Goal: Use online tool/utility: Utilize a website feature to perform a specific function

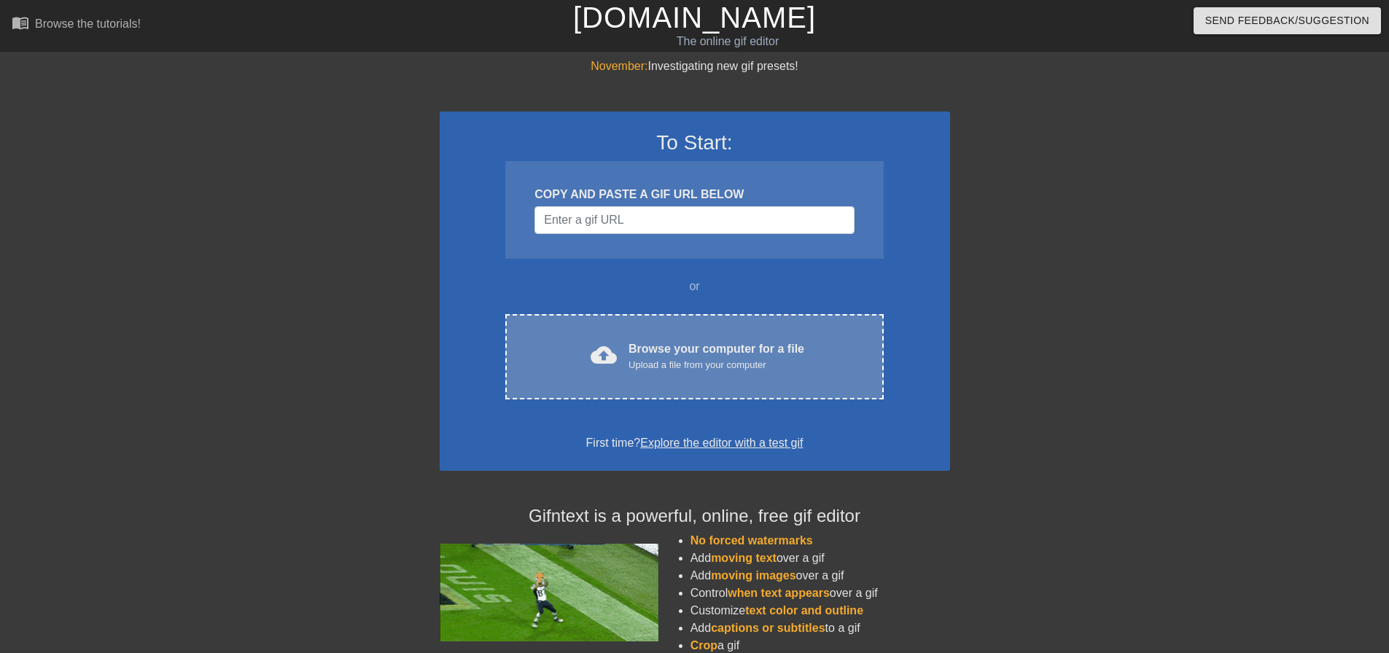
click at [674, 360] on div "Upload a file from your computer" at bounding box center [716, 365] width 176 height 15
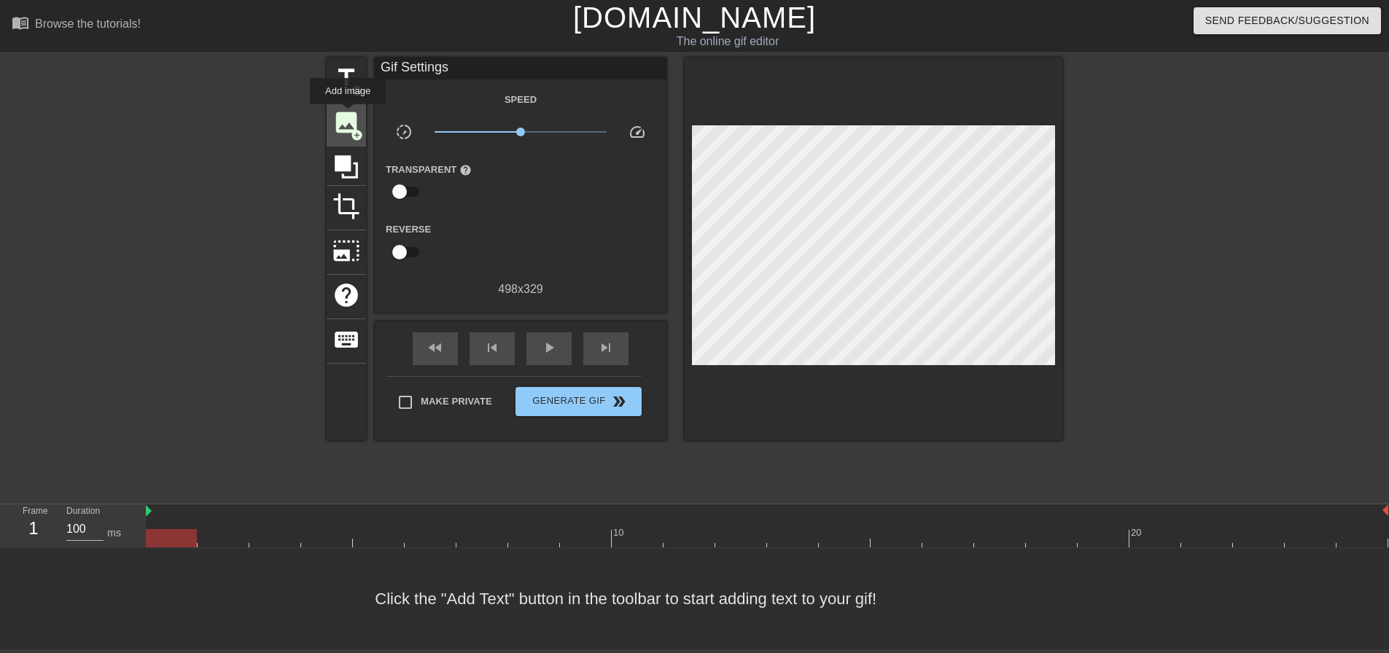
click at [348, 114] on span "image" at bounding box center [346, 123] width 28 height 28
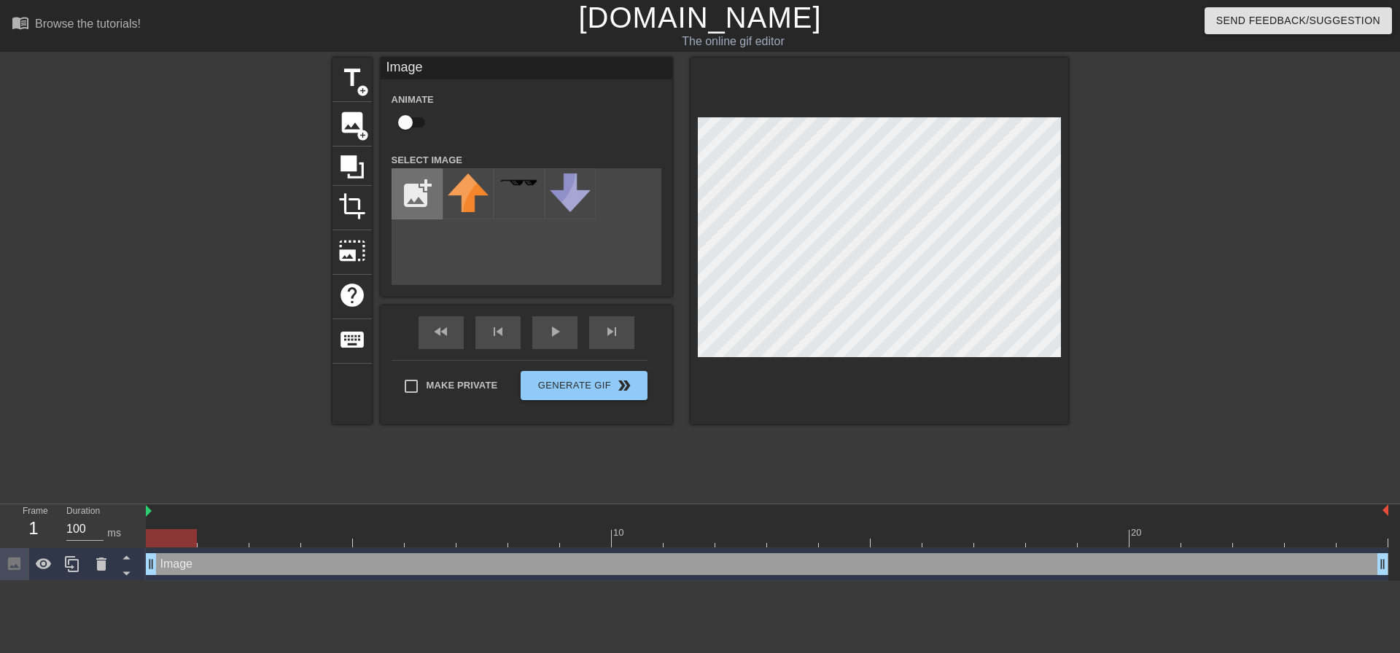
click at [403, 191] on input "file" at bounding box center [417, 194] width 50 height 50
type input "C:\fakepath\logo.png"
click at [472, 191] on img at bounding box center [468, 194] width 41 height 41
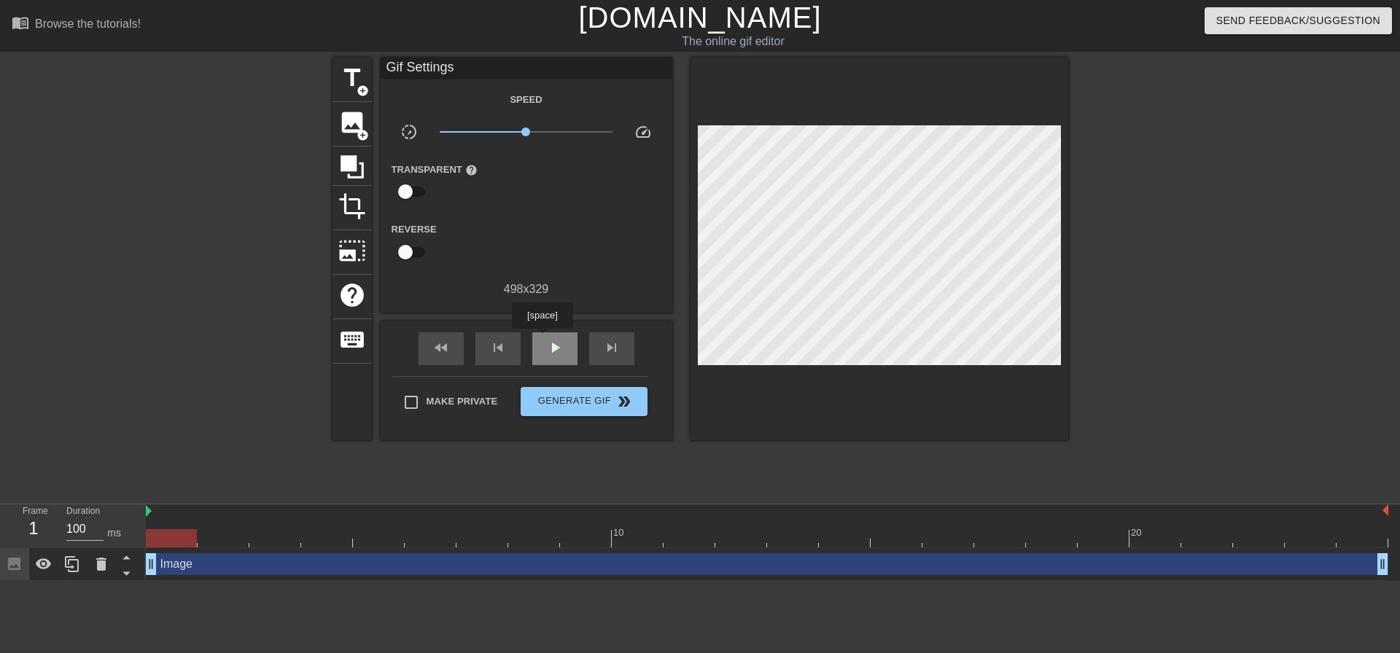
click at [542, 339] on div "play_arrow" at bounding box center [554, 348] width 45 height 33
click at [542, 339] on div "pause" at bounding box center [554, 348] width 45 height 33
drag, startPoint x: 486, startPoint y: 539, endPoint x: 121, endPoint y: 548, distance: 365.4
click at [121, 548] on div "Frame 1 Duration 100 ms 10 20 Image drag_handle drag_handle" at bounding box center [700, 543] width 1400 height 77
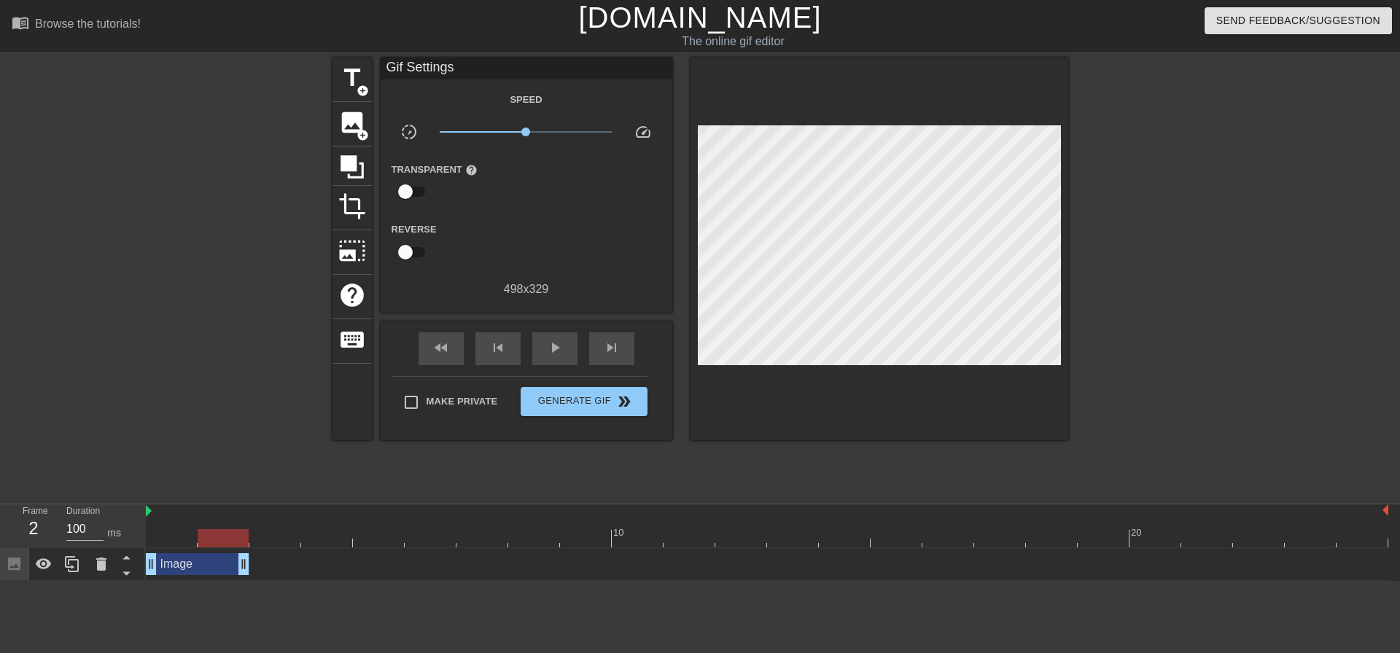
drag, startPoint x: 1385, startPoint y: 570, endPoint x: 255, endPoint y: 574, distance: 1129.3
click at [255, 574] on div "Image drag_handle drag_handle" at bounding box center [767, 564] width 1242 height 22
click at [557, 339] on span "play_arrow" at bounding box center [554, 347] width 17 height 17
click at [557, 339] on span "pause" at bounding box center [554, 347] width 17 height 17
click at [557, 337] on div "play_arrow" at bounding box center [554, 348] width 45 height 33
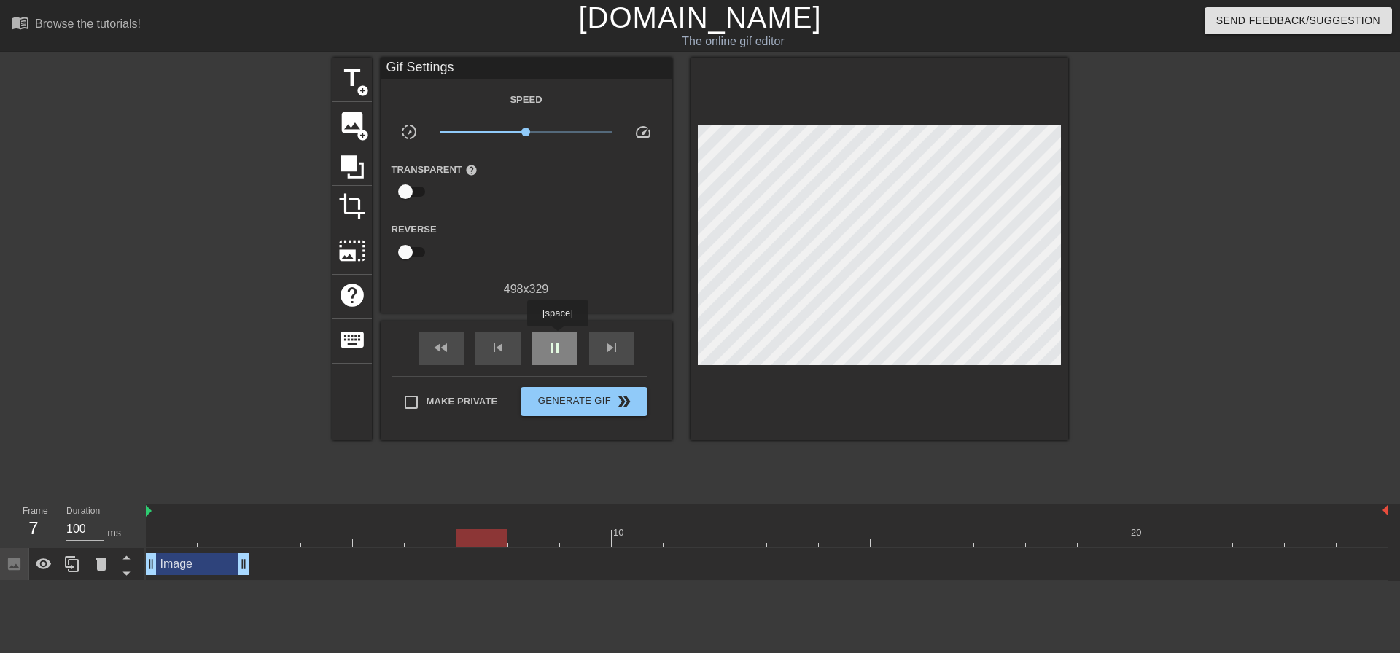
click at [557, 337] on div "pause" at bounding box center [554, 348] width 45 height 33
drag, startPoint x: 587, startPoint y: 540, endPoint x: 467, endPoint y: 548, distance: 119.9
click at [467, 548] on div "10 20 Image drag_handle drag_handle" at bounding box center [773, 543] width 1254 height 77
drag, startPoint x: 489, startPoint y: 540, endPoint x: 448, endPoint y: 545, distance: 41.1
click at [448, 545] on div at bounding box center [430, 538] width 51 height 18
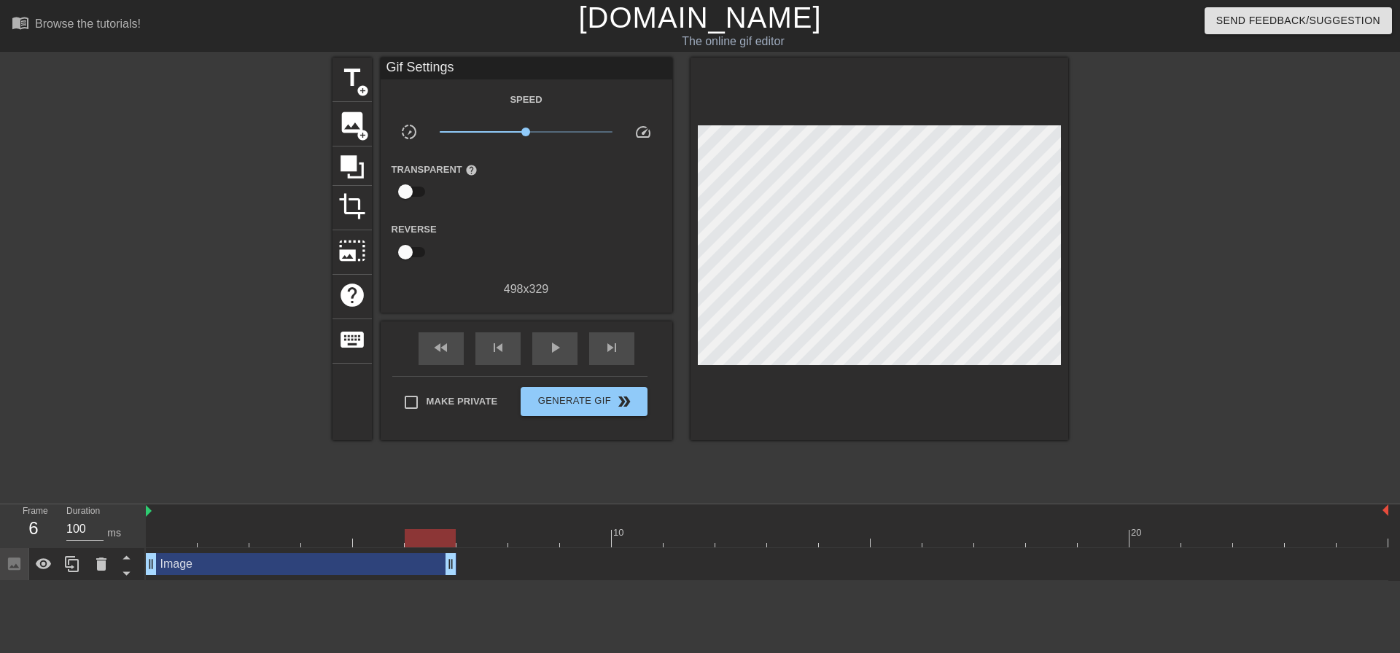
drag, startPoint x: 242, startPoint y: 567, endPoint x: 445, endPoint y: 560, distance: 203.5
click at [340, 125] on span "image" at bounding box center [352, 123] width 28 height 28
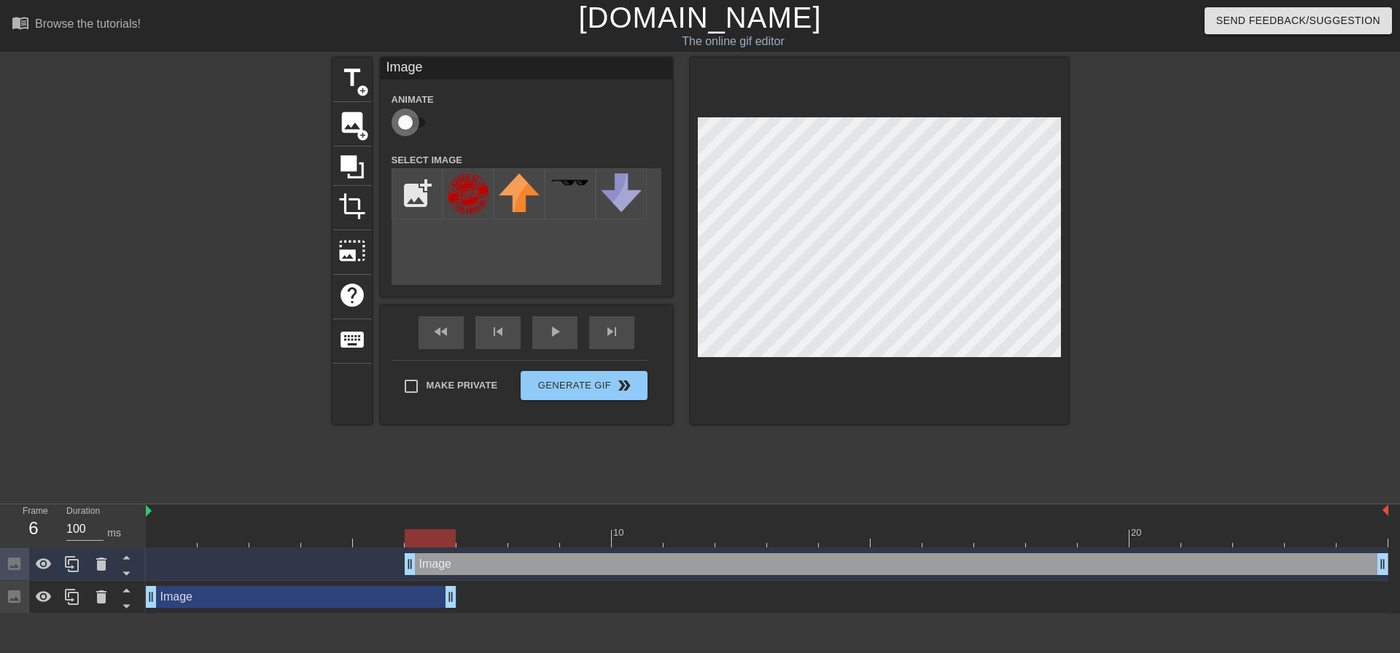
click at [411, 124] on input "checkbox" at bounding box center [405, 123] width 83 height 28
checkbox input "true"
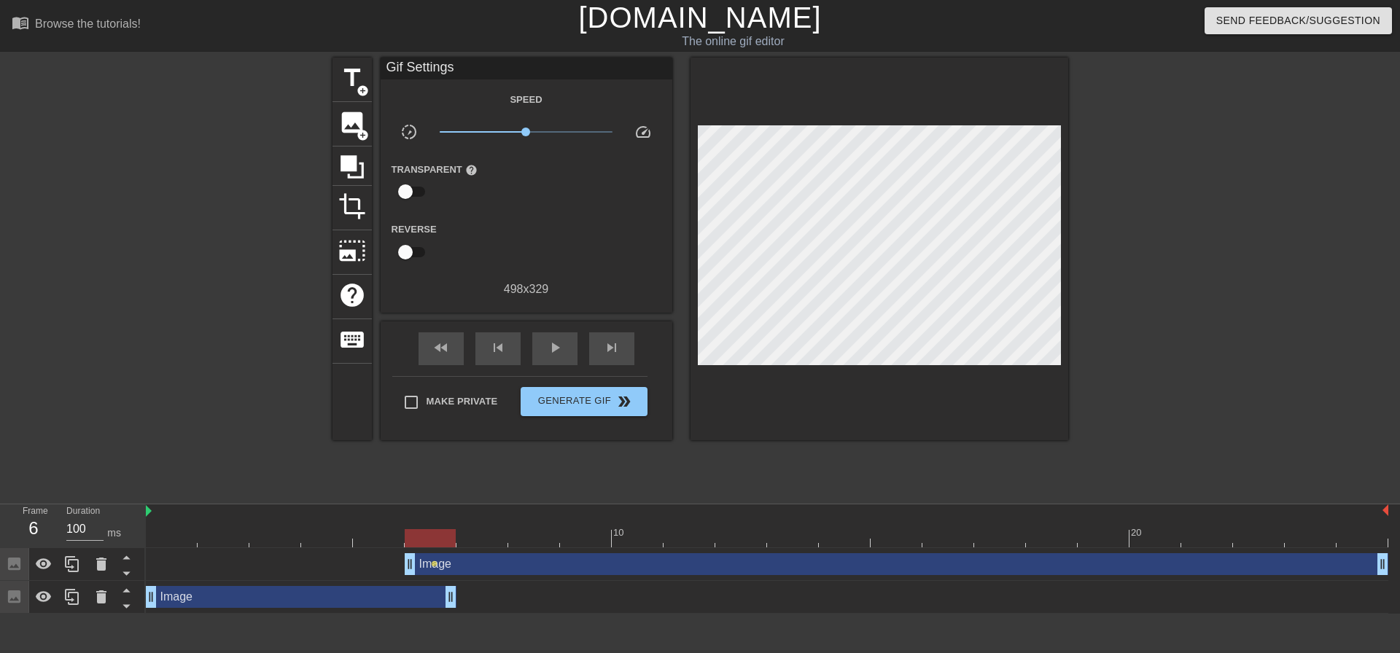
drag, startPoint x: 682, startPoint y: 187, endPoint x: 1399, endPoint y: 253, distance: 720.5
click at [1388, 253] on div "title add_circle image add_circle crop photo_size_select_large help keyboard Gi…" at bounding box center [700, 276] width 1400 height 437
click at [488, 573] on div "Image drag_handle drag_handle" at bounding box center [897, 564] width 984 height 22
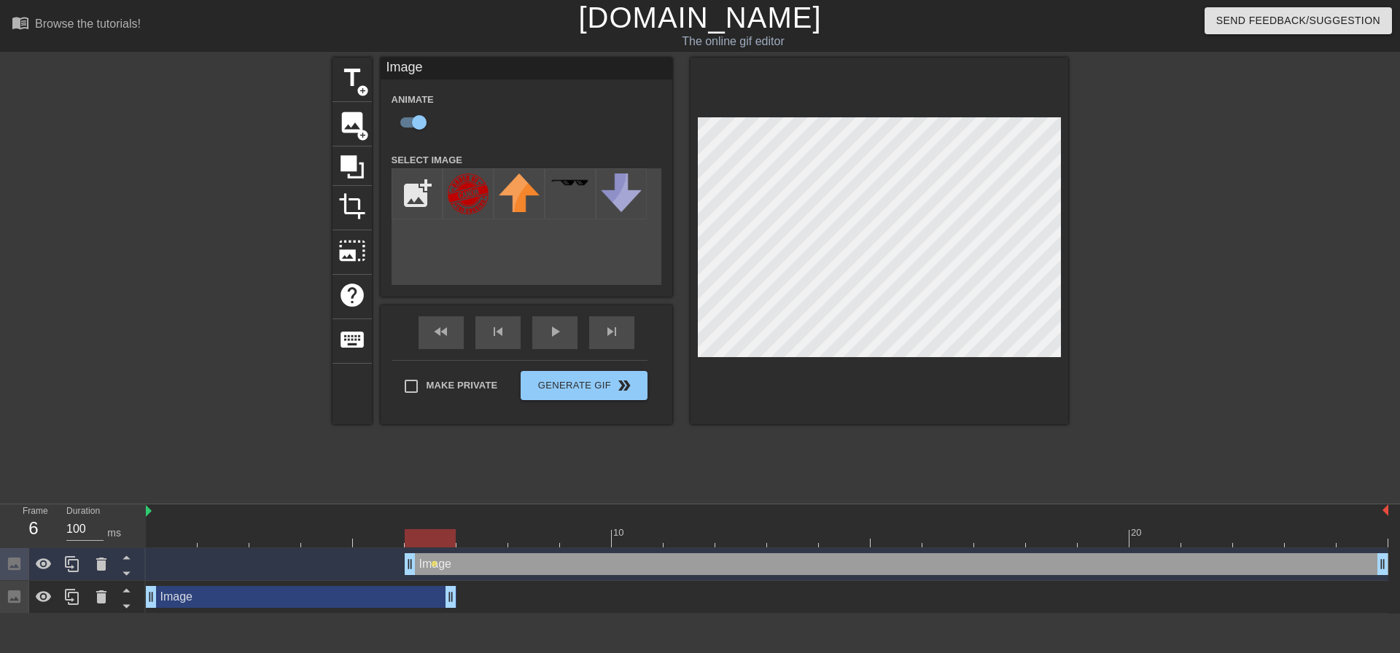
click at [494, 566] on div "Image drag_handle drag_handle" at bounding box center [897, 564] width 984 height 22
click at [103, 566] on icon at bounding box center [101, 564] width 10 height 13
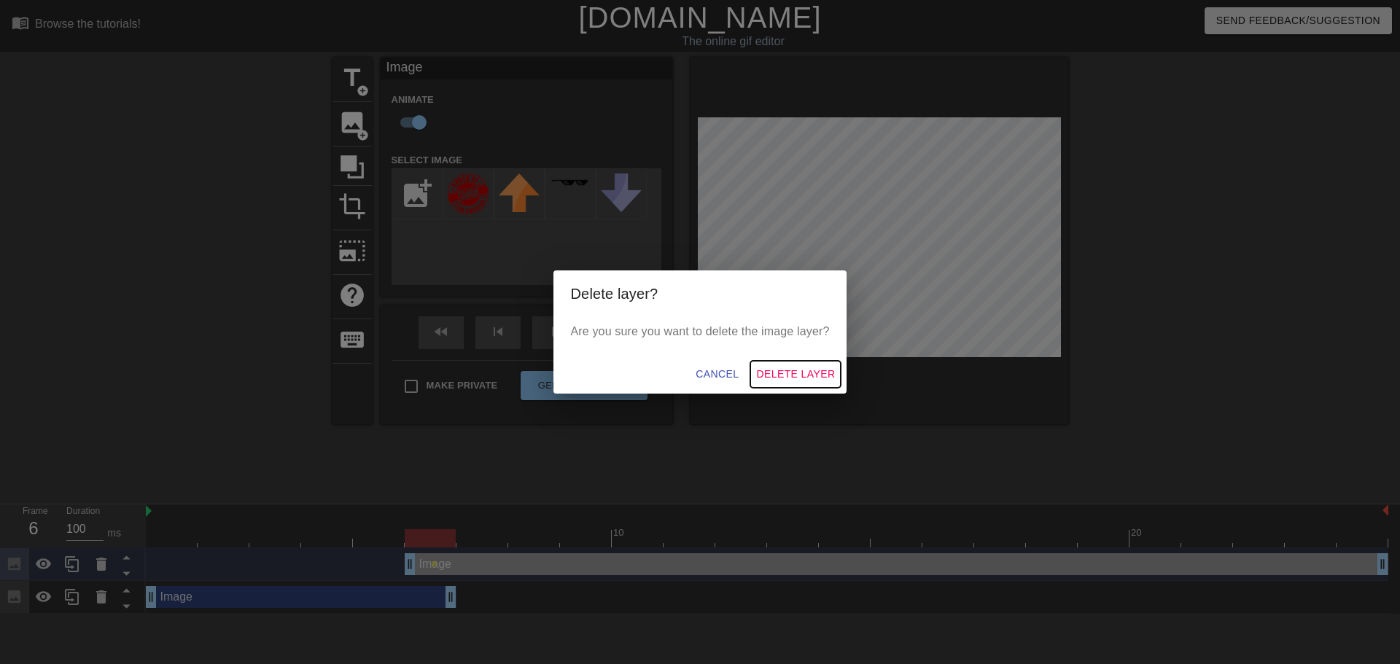
click at [784, 371] on span "Delete Layer" at bounding box center [795, 374] width 79 height 18
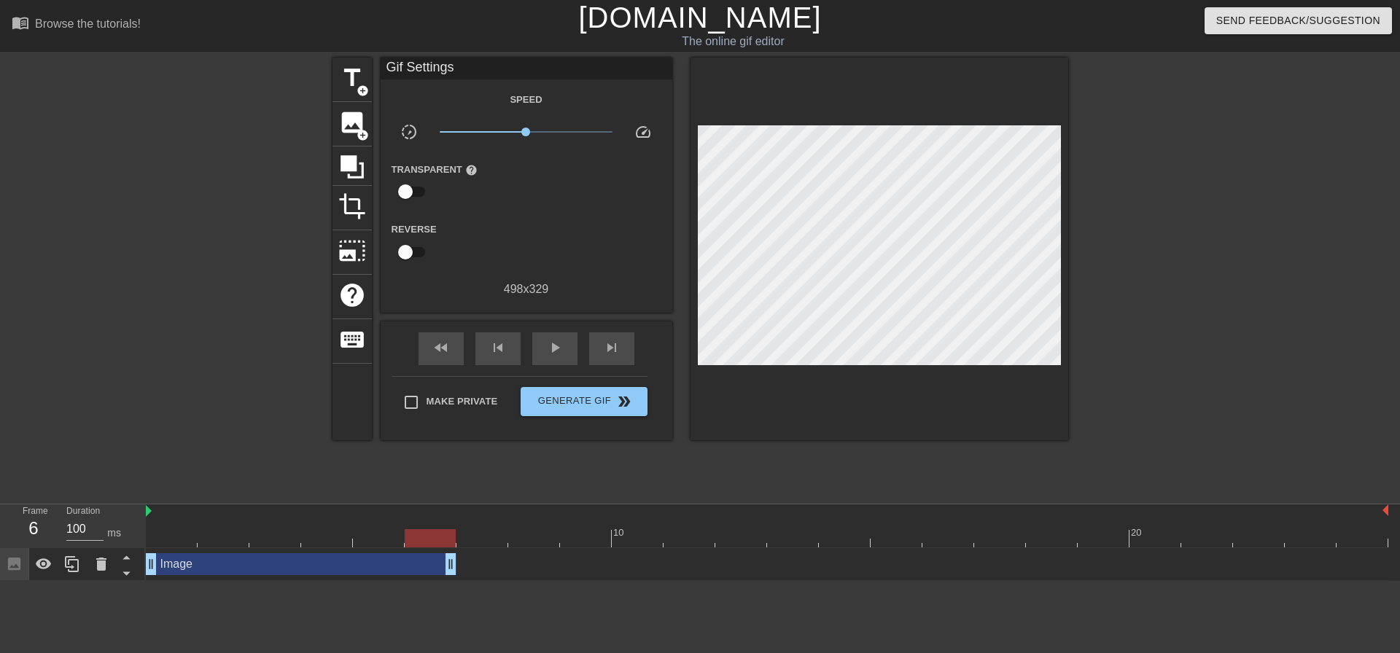
click at [309, 564] on div "Image drag_handle drag_handle" at bounding box center [301, 564] width 311 height 22
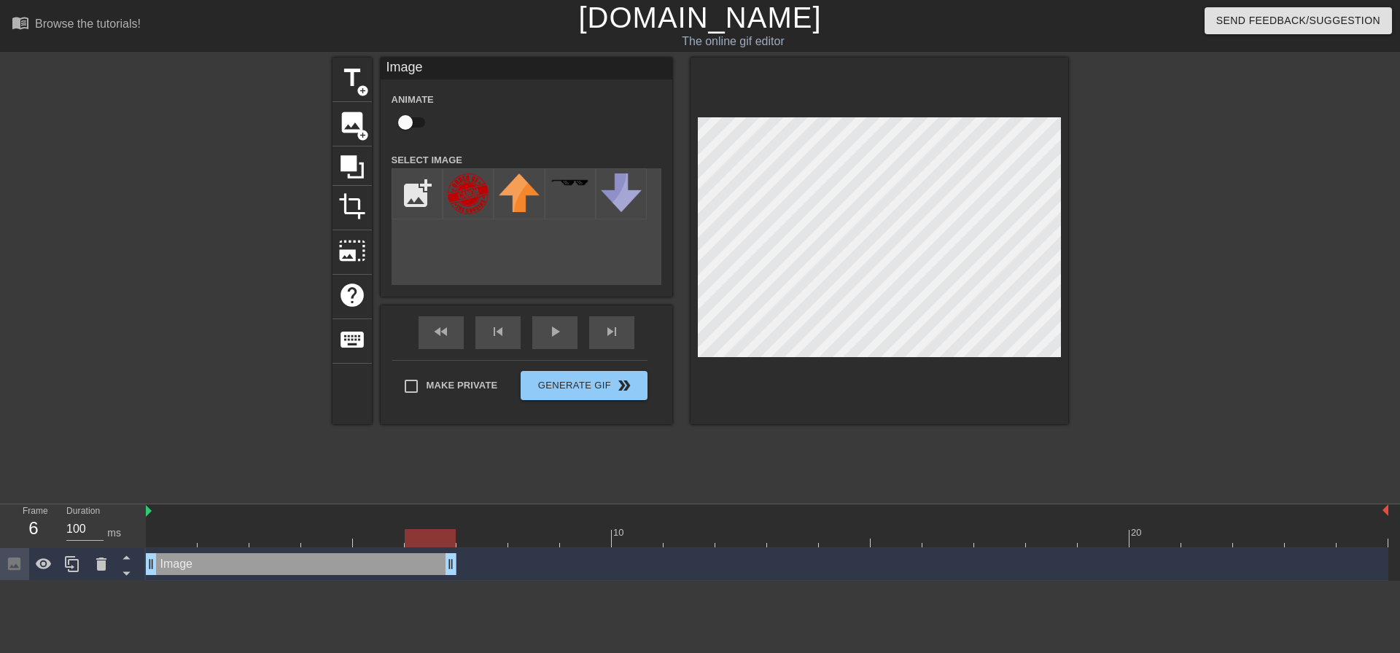
click at [400, 121] on input "checkbox" at bounding box center [405, 123] width 83 height 28
checkbox input "true"
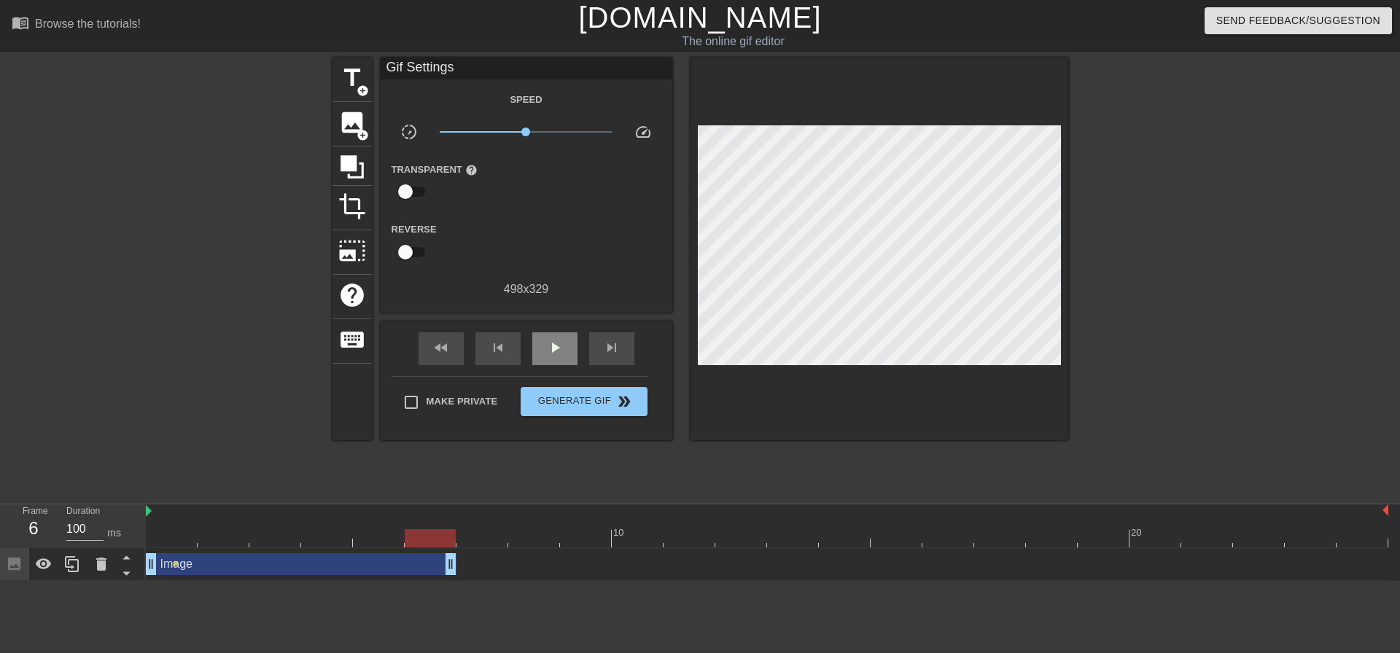
click at [550, 330] on div "fast_rewind skip_previous play_arrow skip_next" at bounding box center [527, 349] width 238 height 55
click at [352, 137] on div "image add_circle" at bounding box center [351, 124] width 39 height 44
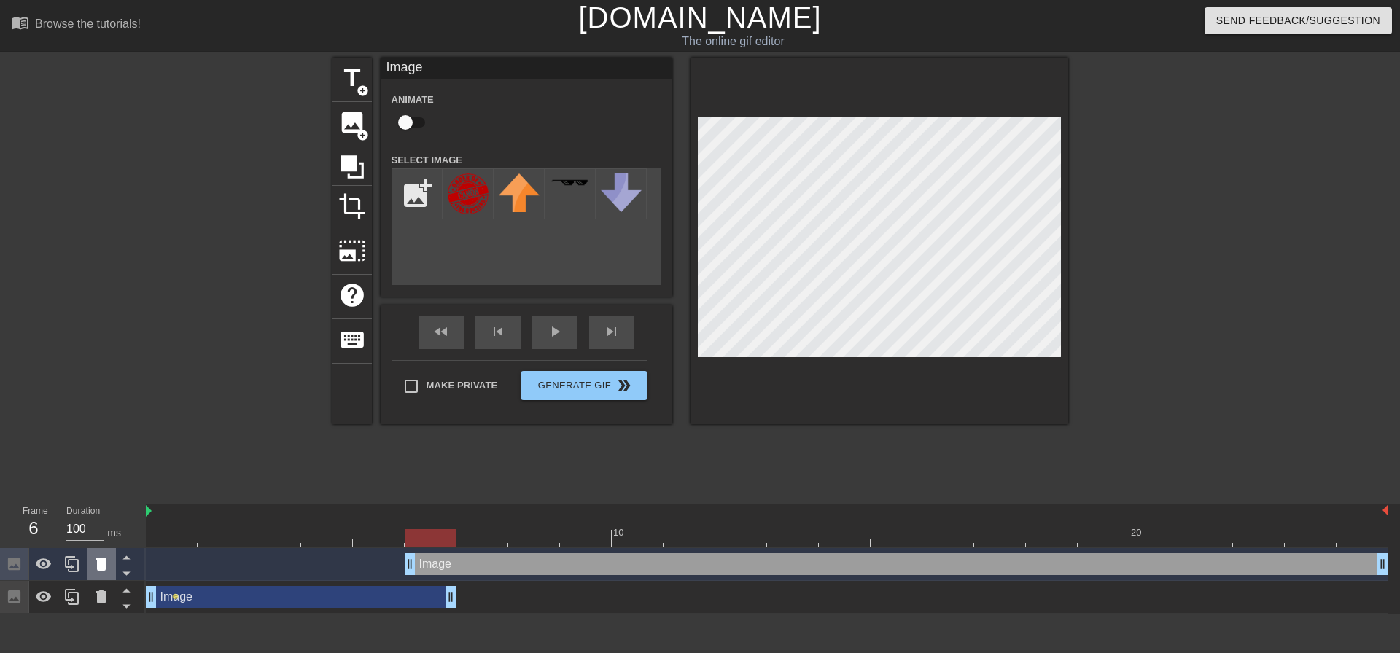
click at [98, 565] on icon at bounding box center [101, 564] width 10 height 13
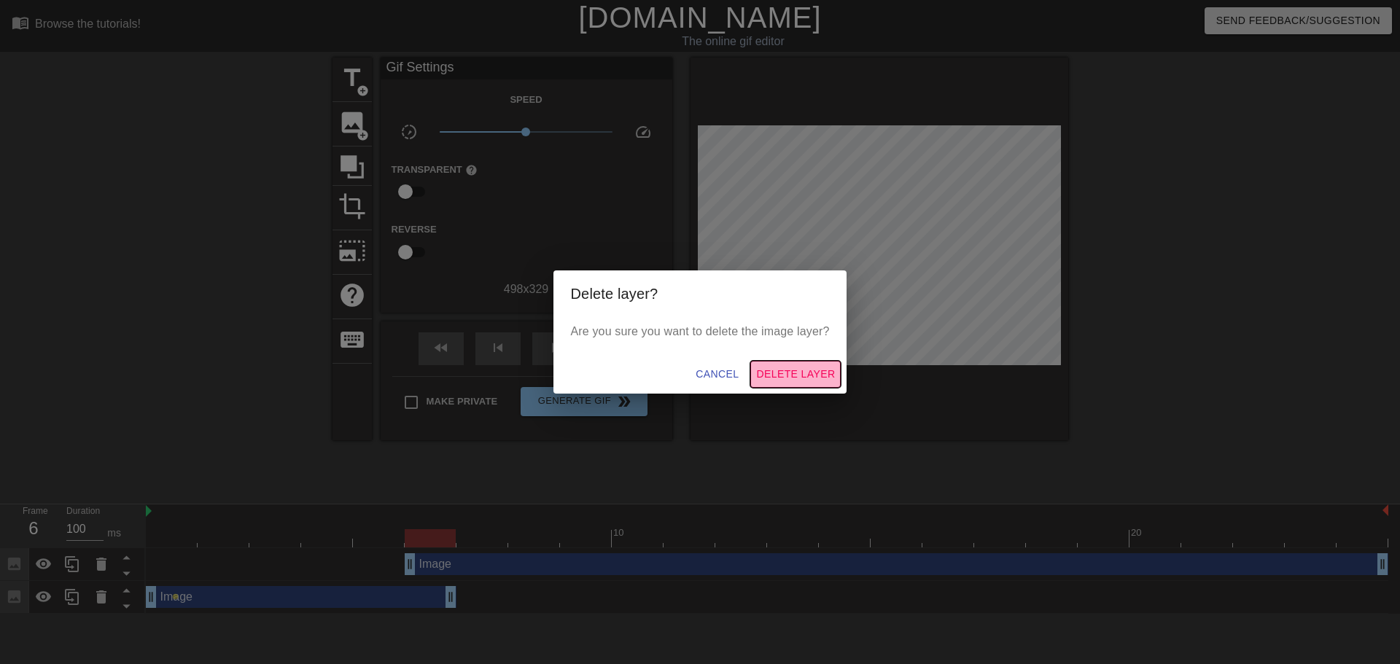
click at [784, 377] on span "Delete Layer" at bounding box center [795, 374] width 79 height 18
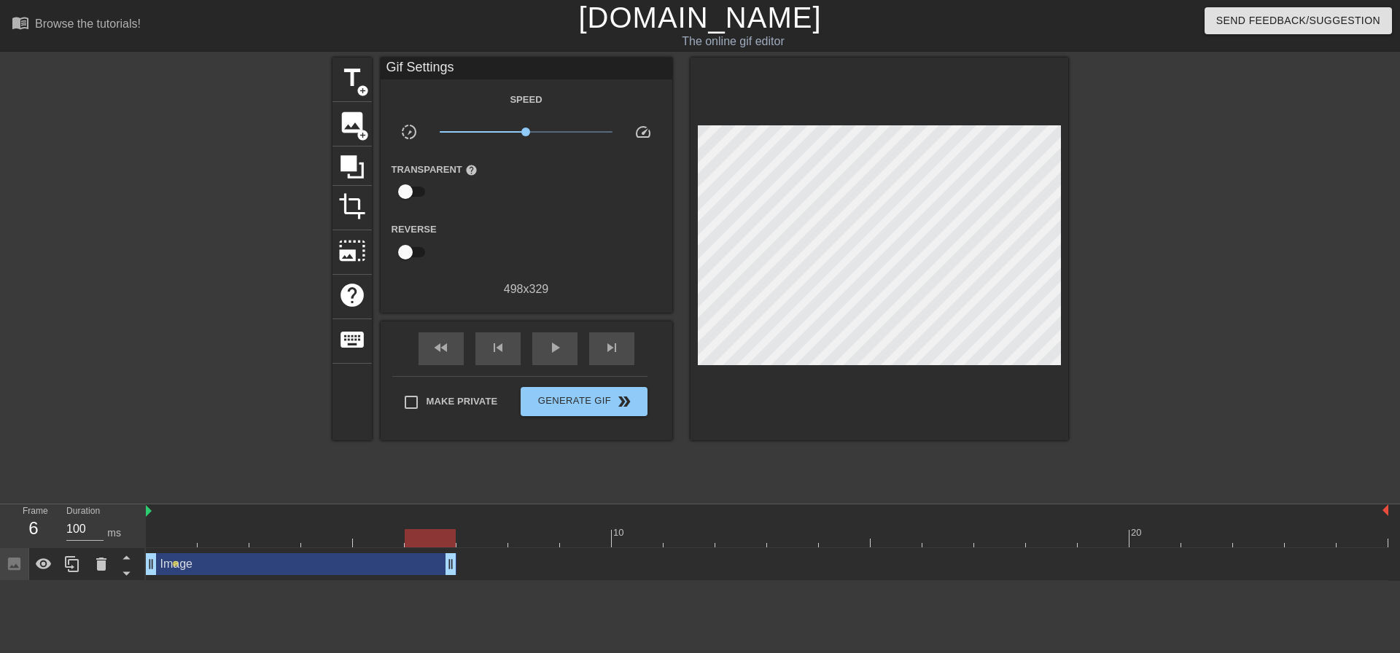
click at [200, 561] on div "Image drag_handle drag_handle" at bounding box center [301, 564] width 311 height 22
drag, startPoint x: 176, startPoint y: 564, endPoint x: 197, endPoint y: 564, distance: 20.4
click at [197, 564] on div "Image drag_handle drag_handle lens lens" at bounding box center [767, 564] width 1242 height 22
click at [174, 566] on span "lens" at bounding box center [175, 564] width 7 height 7
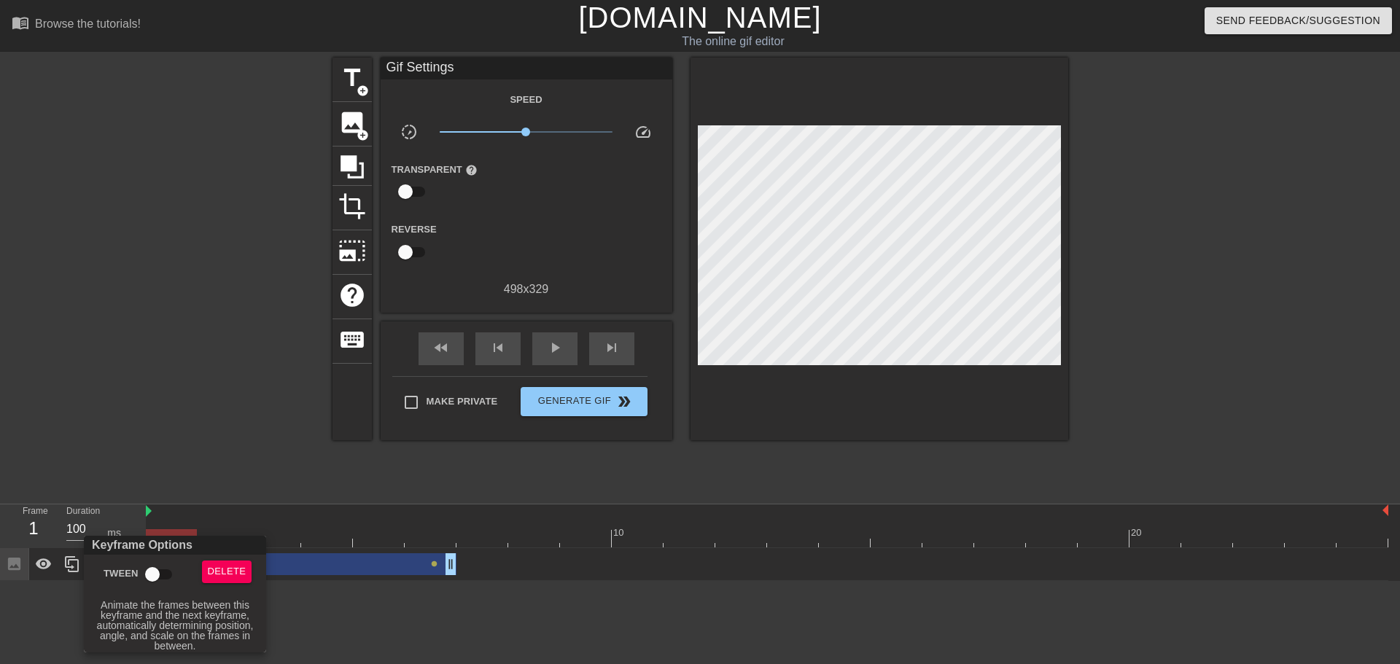
click at [155, 577] on input "Tween" at bounding box center [152, 575] width 83 height 28
checkbox input "true"
click at [553, 341] on div at bounding box center [700, 332] width 1400 height 664
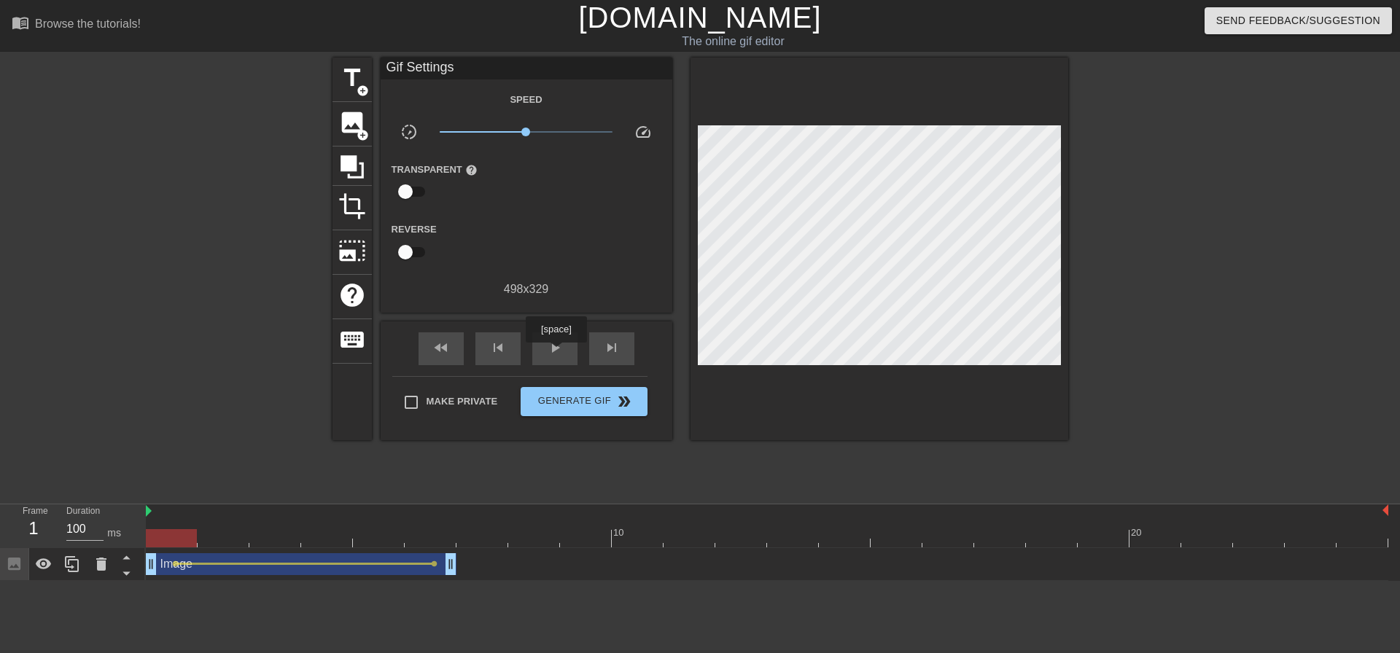
click at [556, 353] on span "play_arrow" at bounding box center [554, 347] width 17 height 17
click at [556, 353] on span "pause" at bounding box center [554, 347] width 17 height 17
click at [435, 564] on span "lens" at bounding box center [434, 564] width 7 height 7
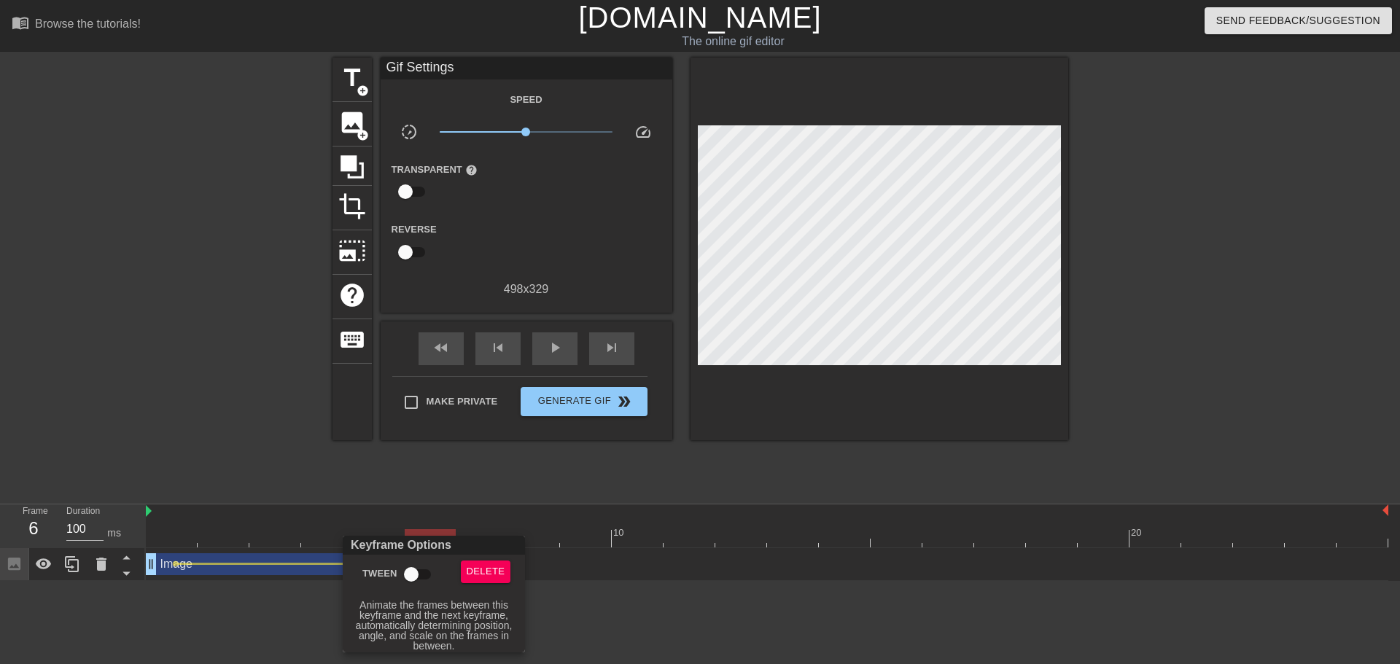
click at [420, 574] on input "Tween" at bounding box center [411, 575] width 83 height 28
checkbox input "true"
drag, startPoint x: 548, startPoint y: 131, endPoint x: 623, endPoint y: 133, distance: 75.9
click at [623, 133] on div at bounding box center [700, 332] width 1400 height 664
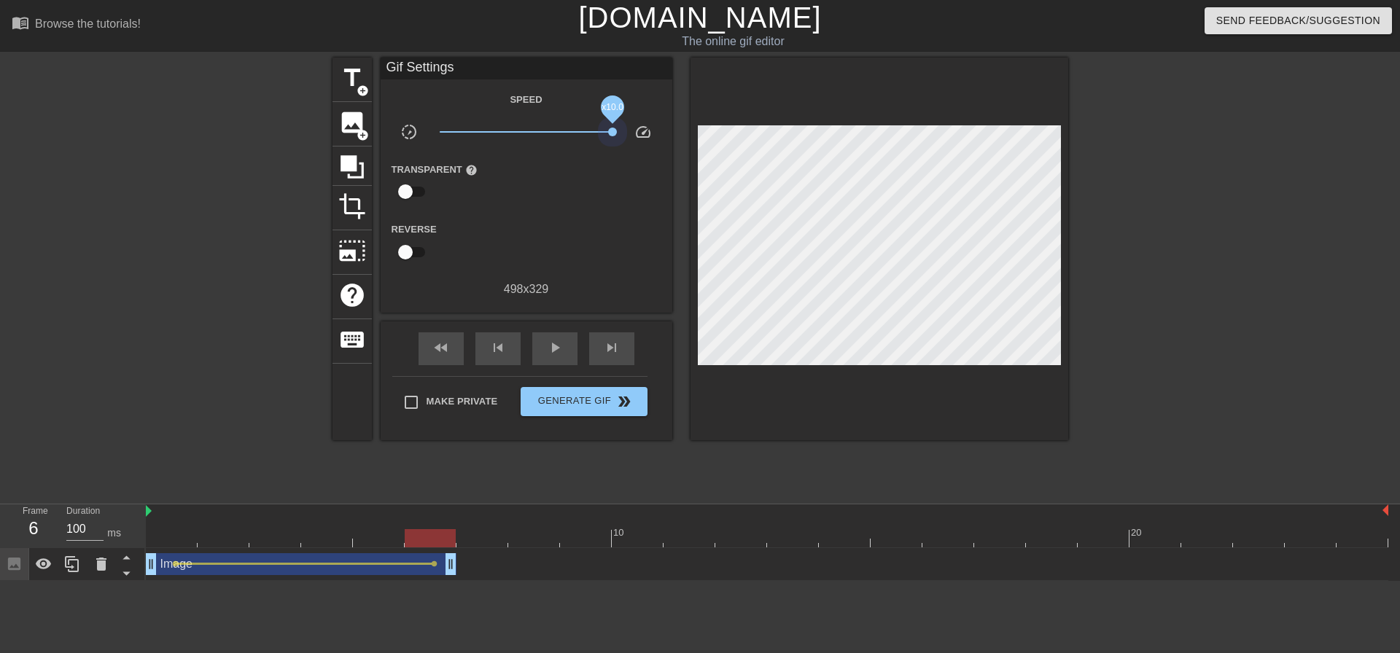
drag, startPoint x: 523, startPoint y: 131, endPoint x: 653, endPoint y: 133, distance: 129.8
click at [653, 133] on div "slow_motion_video x10.0 speed" at bounding box center [527, 134] width 292 height 23
click at [534, 351] on div "play_arrow" at bounding box center [554, 348] width 45 height 33
click at [534, 351] on div "pause" at bounding box center [554, 348] width 45 height 33
click at [528, 131] on span "x1.05" at bounding box center [526, 131] width 173 height 17
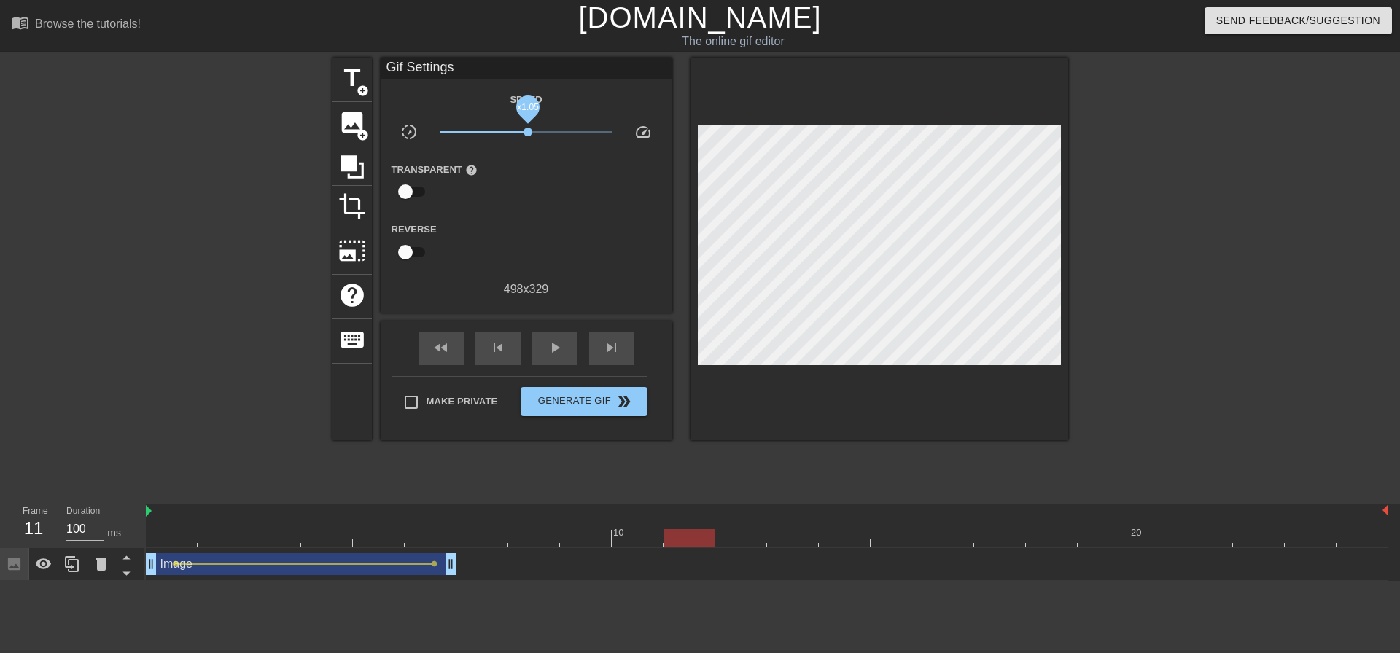
click at [525, 130] on span "x1.05" at bounding box center [527, 132] width 9 height 9
click at [526, 128] on span "x0.989" at bounding box center [525, 132] width 9 height 9
click at [213, 561] on div "Image drag_handle drag_handle" at bounding box center [301, 564] width 311 height 22
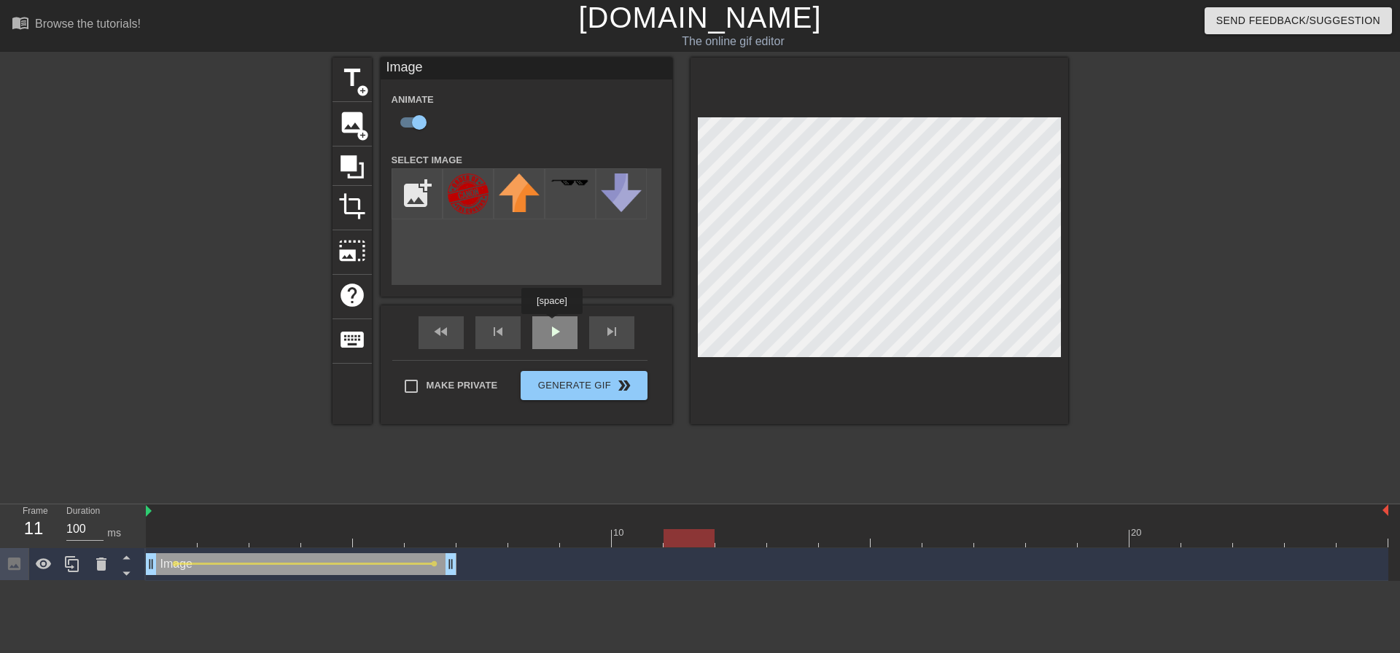
click at [551, 324] on div "fast_rewind skip_previous play_arrow skip_next" at bounding box center [527, 332] width 238 height 55
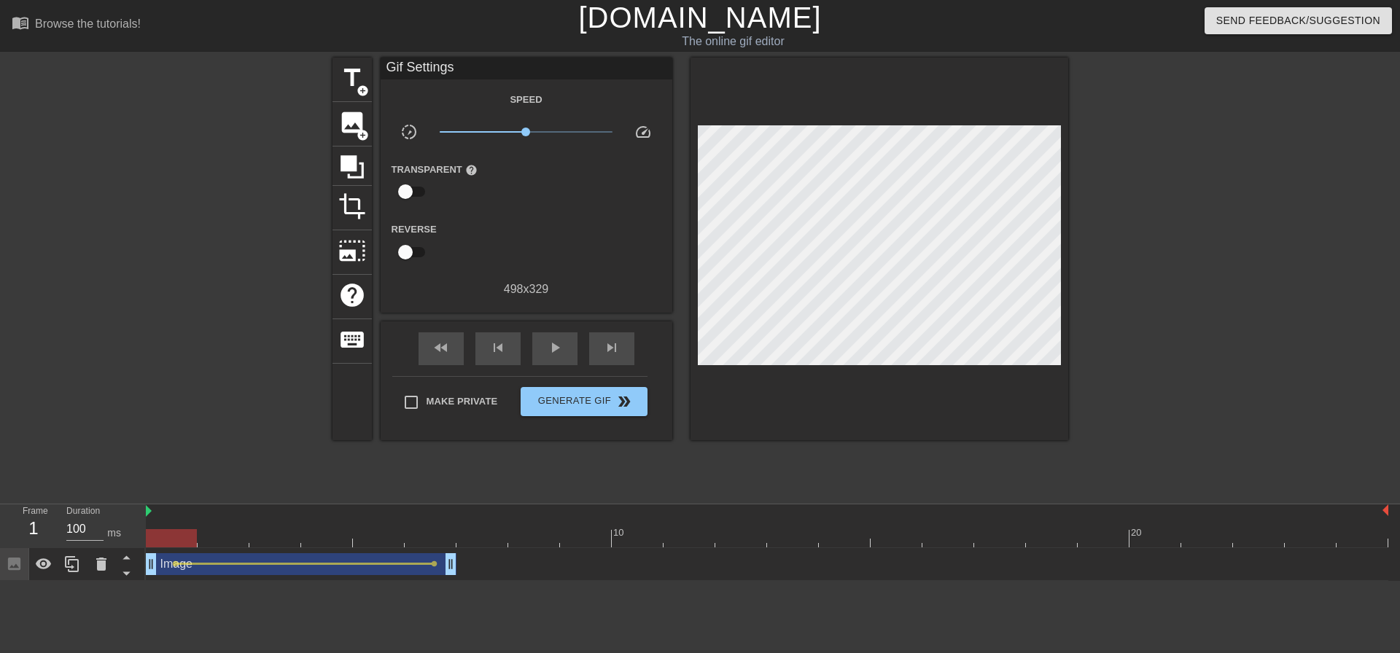
drag, startPoint x: 684, startPoint y: 542, endPoint x: 122, endPoint y: 547, distance: 562.1
click at [122, 547] on div "Frame 1 Duration 100 ms 10 20 Image drag_handle drag_handle lens lens" at bounding box center [700, 543] width 1400 height 77
click at [556, 348] on span "play_arrow" at bounding box center [554, 347] width 17 height 17
click at [556, 348] on span "pause" at bounding box center [554, 347] width 17 height 17
click at [327, 574] on div "Image drag_handle drag_handle" at bounding box center [301, 564] width 311 height 22
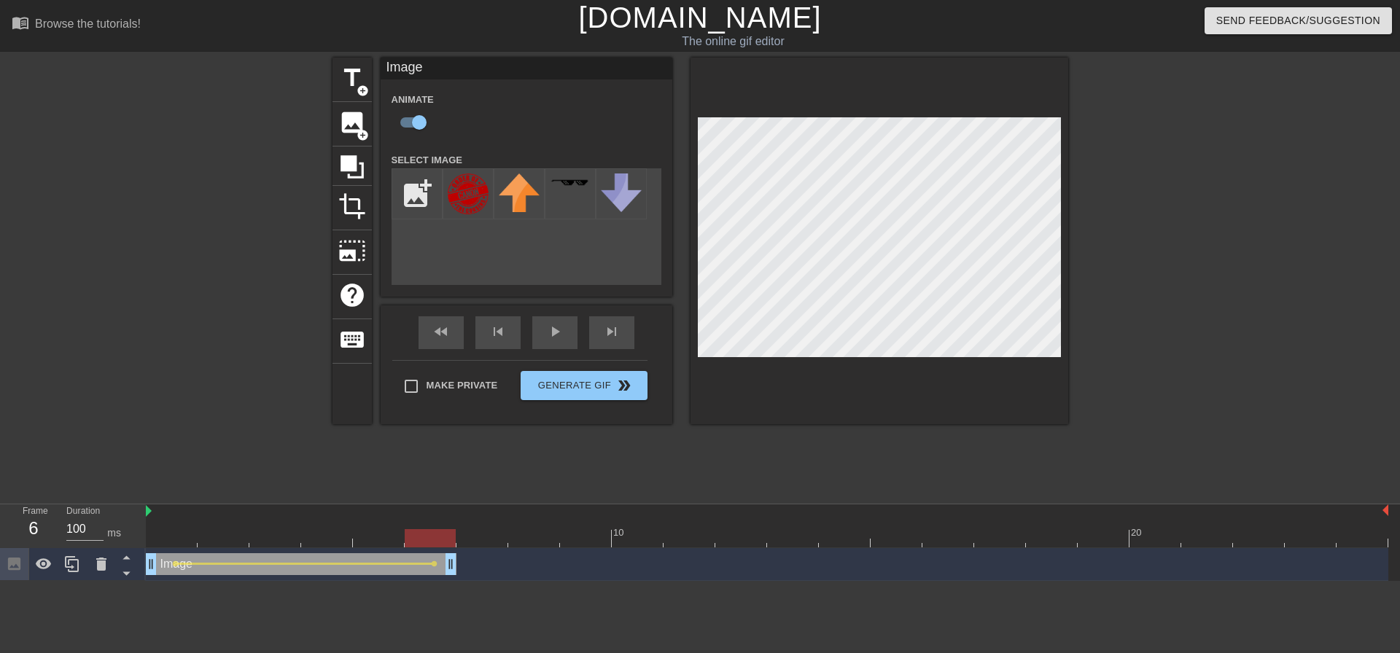
click at [456, 567] on div "Image drag_handle drag_handle lens lens" at bounding box center [767, 564] width 1242 height 22
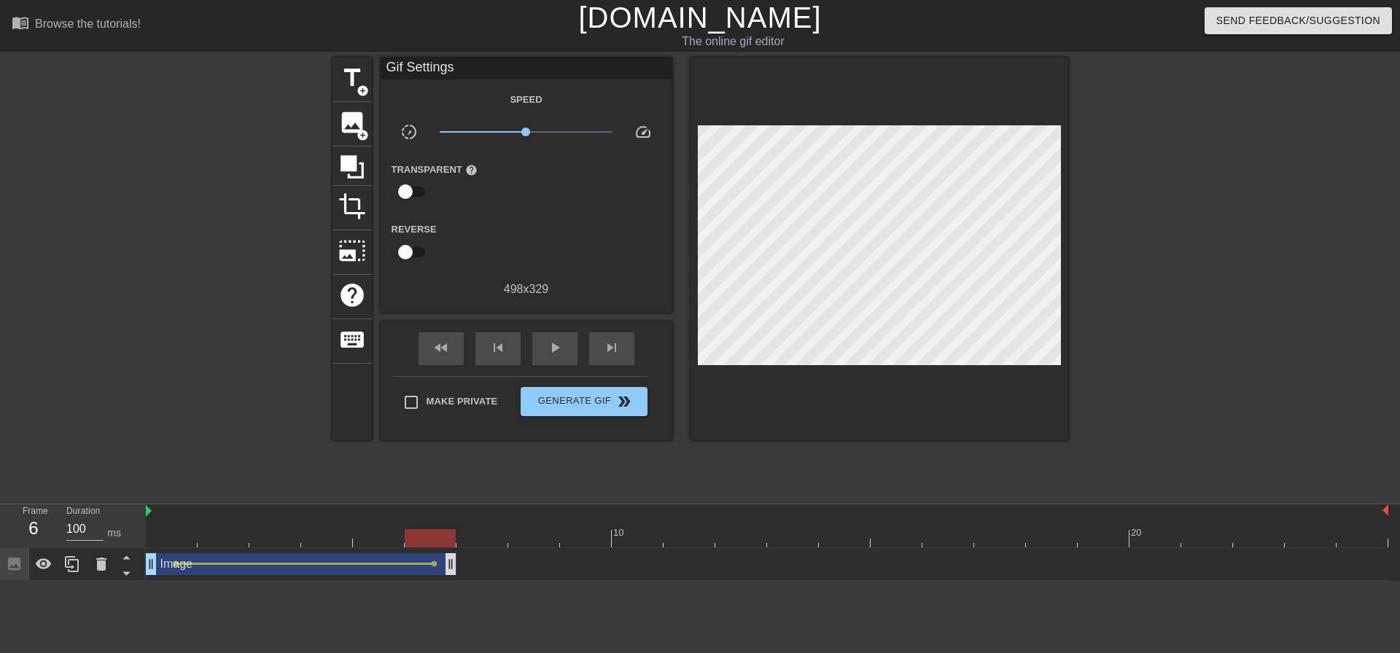
drag, startPoint x: 435, startPoint y: 564, endPoint x: 447, endPoint y: 566, distance: 12.6
click at [448, 567] on div "Image drag_handle drag_handle lens lens" at bounding box center [767, 564] width 1242 height 22
click at [434, 564] on span "lens" at bounding box center [434, 564] width 7 height 7
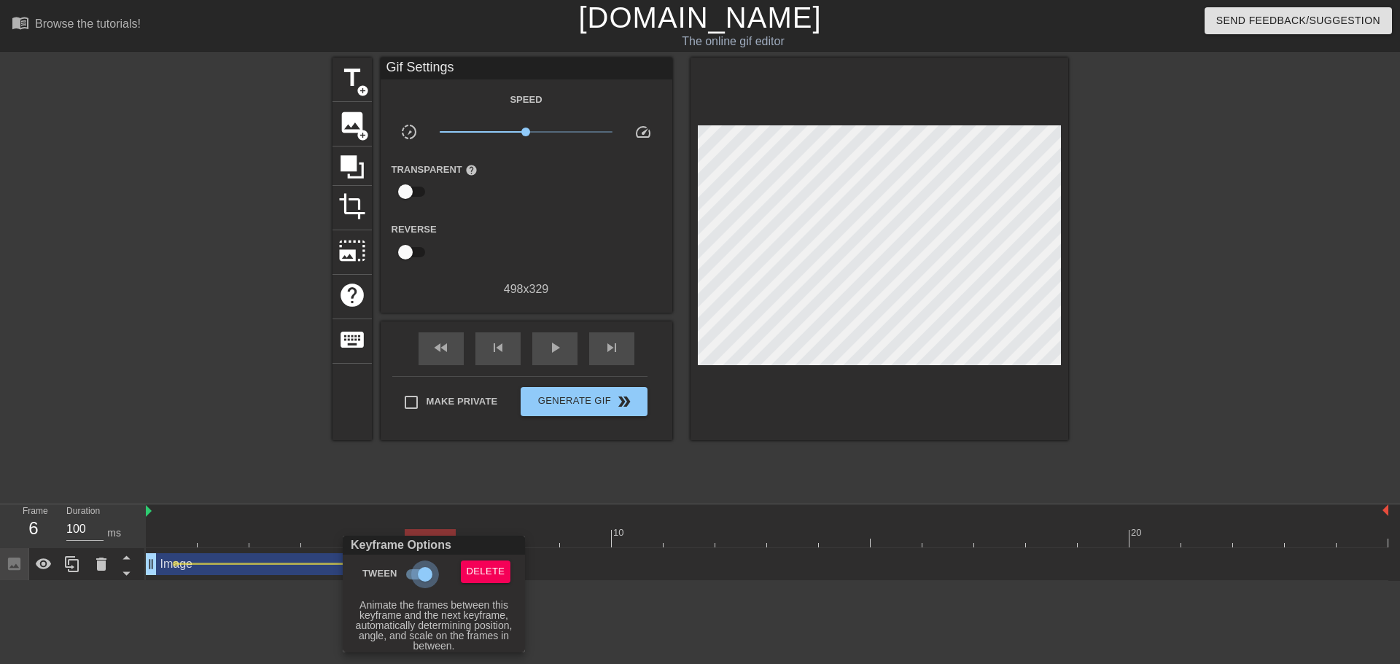
click at [421, 572] on input "Tween" at bounding box center [424, 575] width 83 height 28
checkbox input "false"
click at [607, 615] on div at bounding box center [700, 332] width 1400 height 664
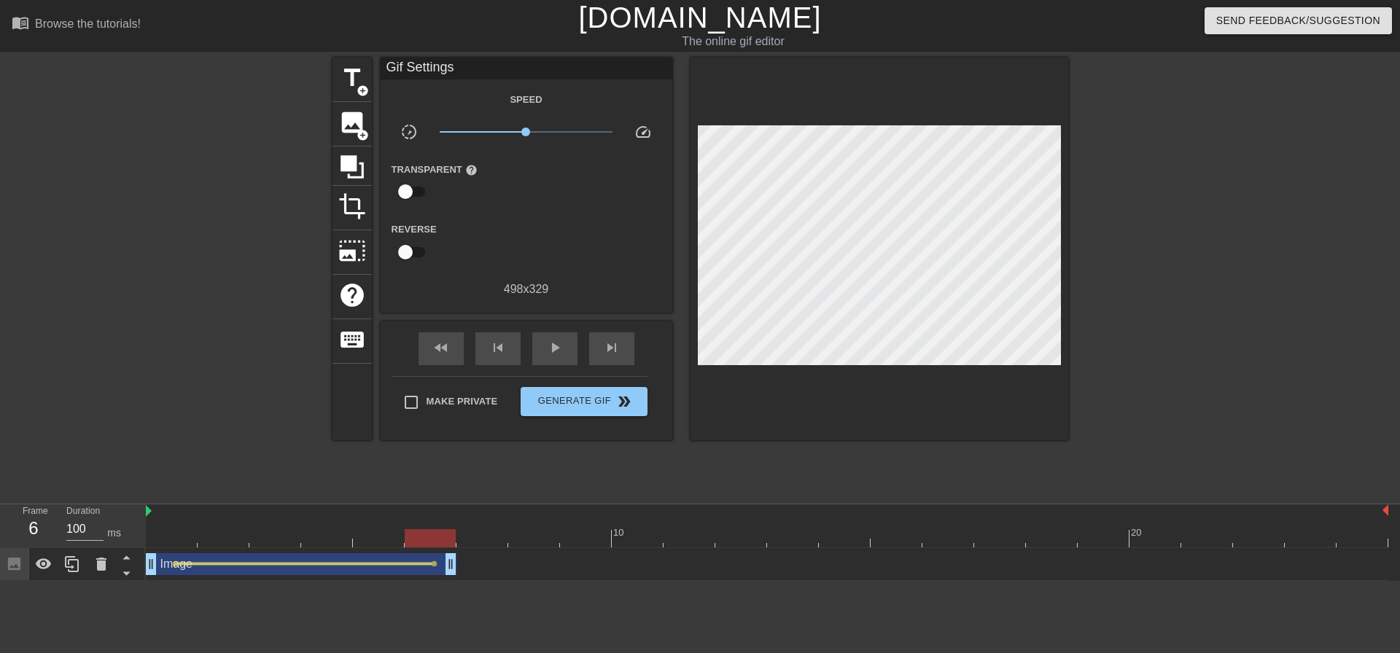
click at [284, 564] on div at bounding box center [305, 564] width 254 height 2
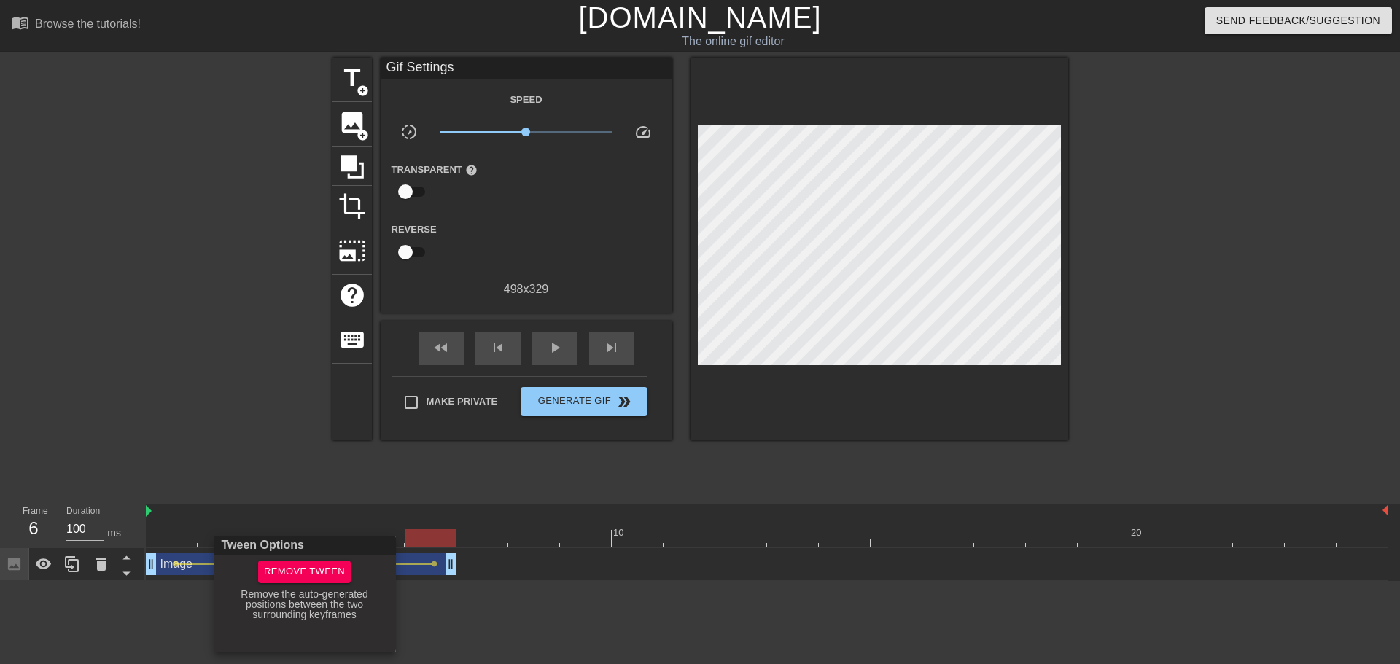
click at [430, 626] on div at bounding box center [700, 332] width 1400 height 664
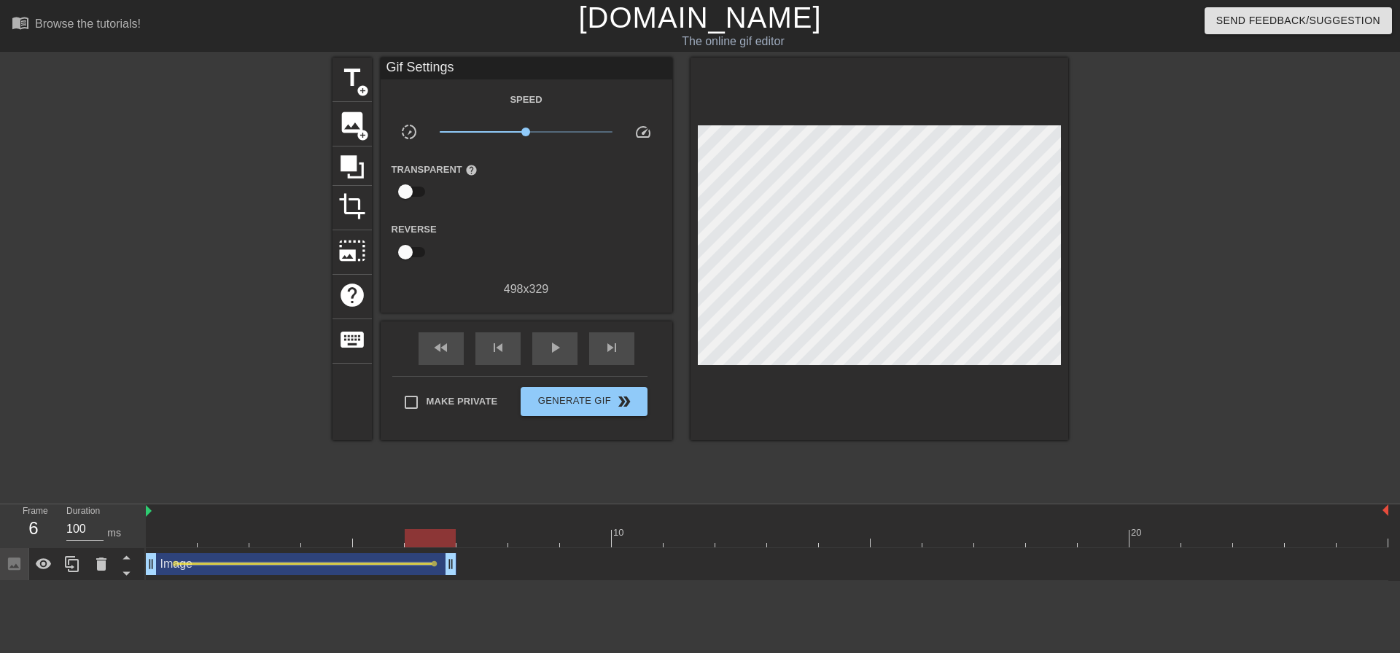
click at [303, 564] on div at bounding box center [305, 564] width 254 height 2
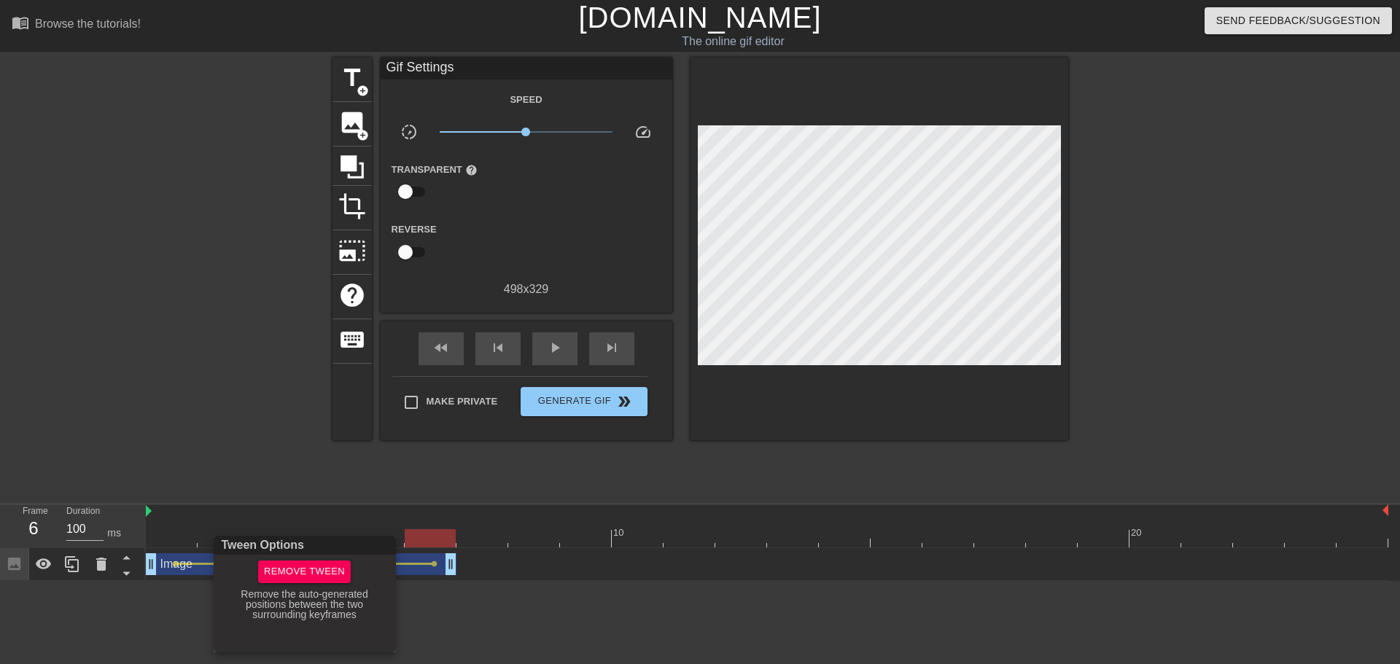
click at [69, 529] on div at bounding box center [700, 332] width 1400 height 664
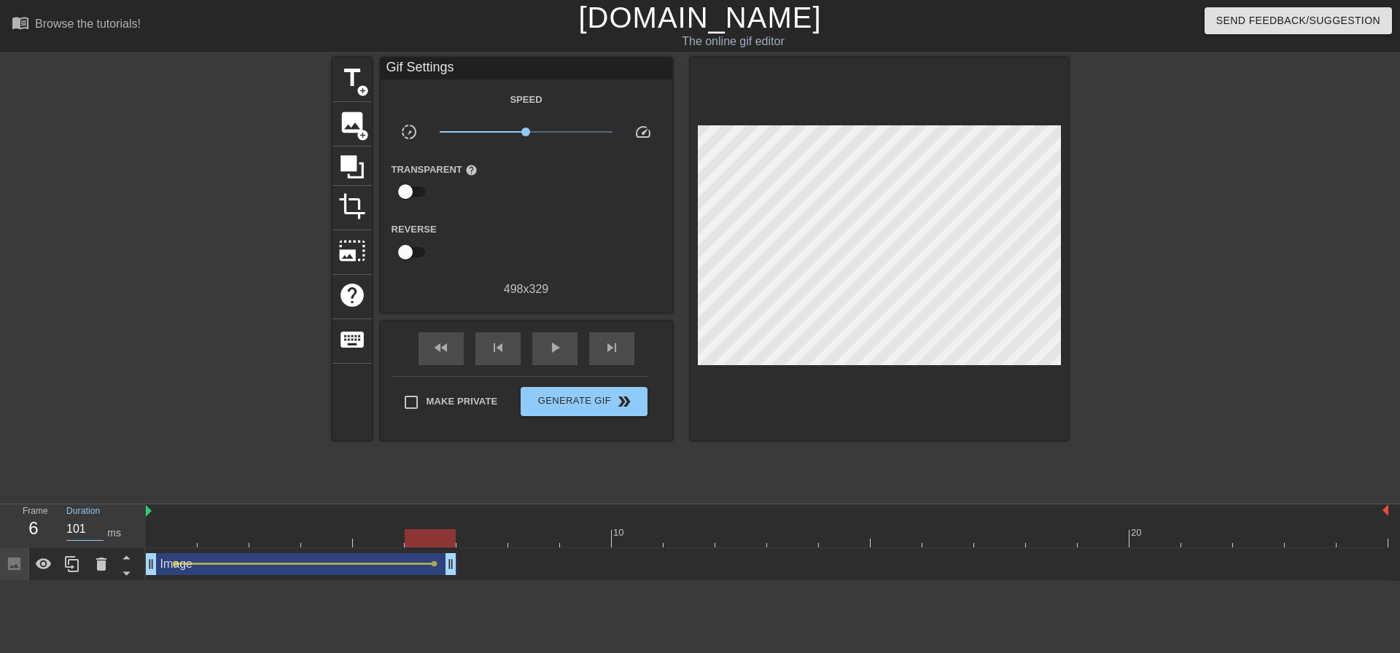
click at [95, 524] on input "101" at bounding box center [84, 529] width 37 height 23
click at [95, 524] on input "102" at bounding box center [84, 529] width 37 height 23
click at [95, 524] on input "103" at bounding box center [84, 529] width 37 height 23
click at [95, 524] on input "104" at bounding box center [84, 529] width 37 height 23
click at [98, 535] on input "92" at bounding box center [84, 529] width 37 height 23
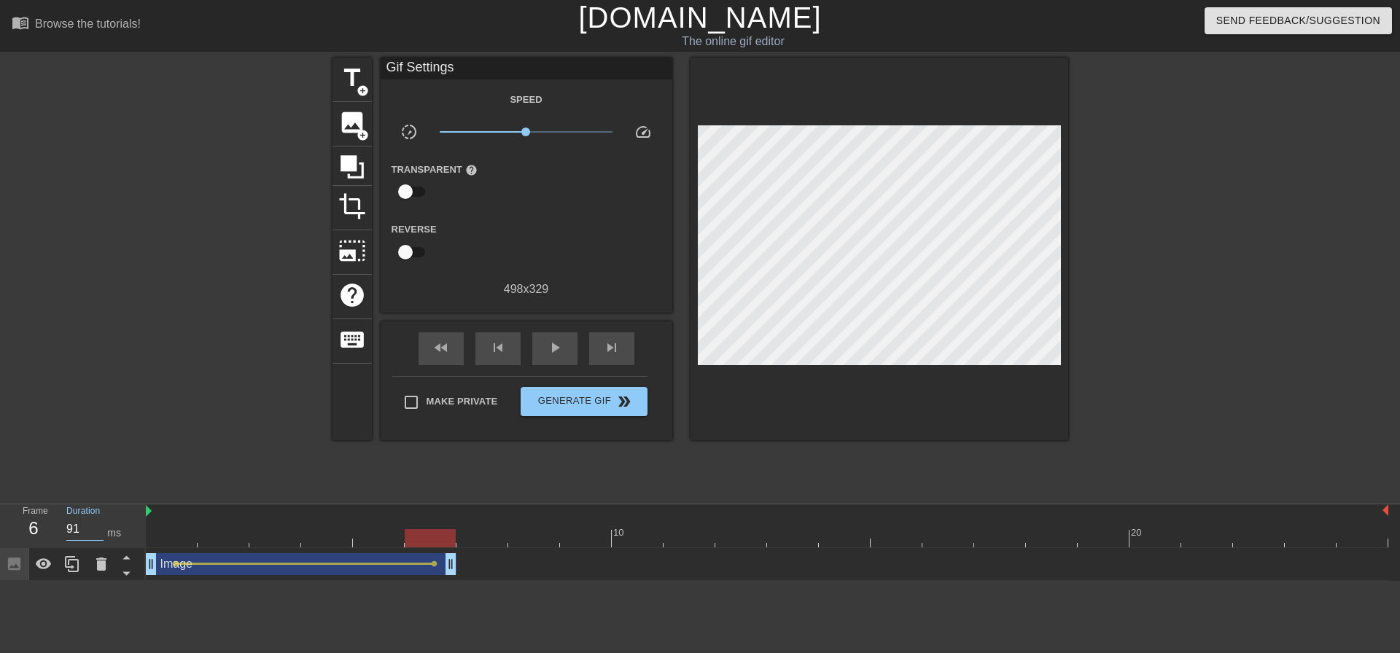
click at [98, 535] on input "91" at bounding box center [84, 529] width 37 height 23
click at [98, 535] on input "90" at bounding box center [84, 529] width 37 height 23
click at [98, 535] on input "89" at bounding box center [84, 529] width 37 height 23
click at [98, 535] on input "88" at bounding box center [84, 529] width 37 height 23
click at [559, 352] on span "play_arrow" at bounding box center [554, 347] width 17 height 17
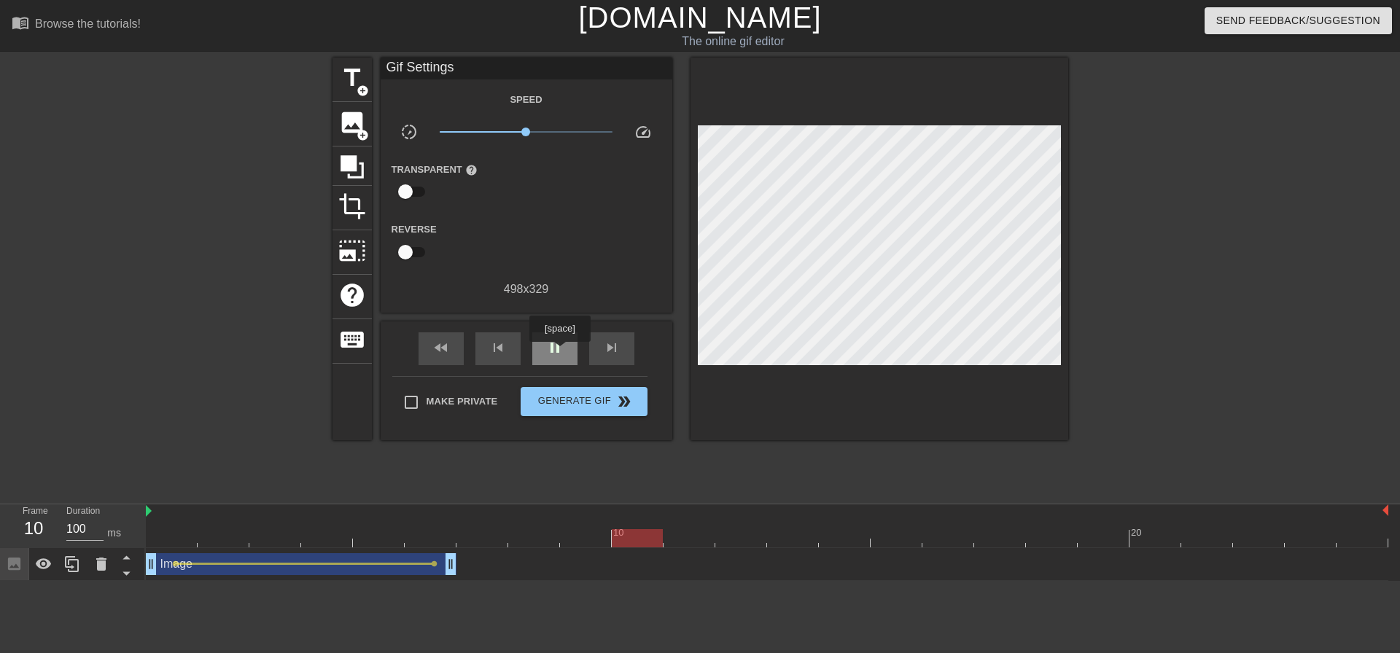
click at [559, 352] on span "pause" at bounding box center [554, 347] width 17 height 17
drag, startPoint x: 681, startPoint y: 541, endPoint x: 115, endPoint y: 531, distance: 565.9
click at [116, 531] on div "Frame 1 Duration 100 ms 10 20 Image drag_handle drag_handle lens lens" at bounding box center [700, 543] width 1400 height 77
click at [561, 350] on span "play_arrow" at bounding box center [554, 347] width 17 height 17
type input "100"
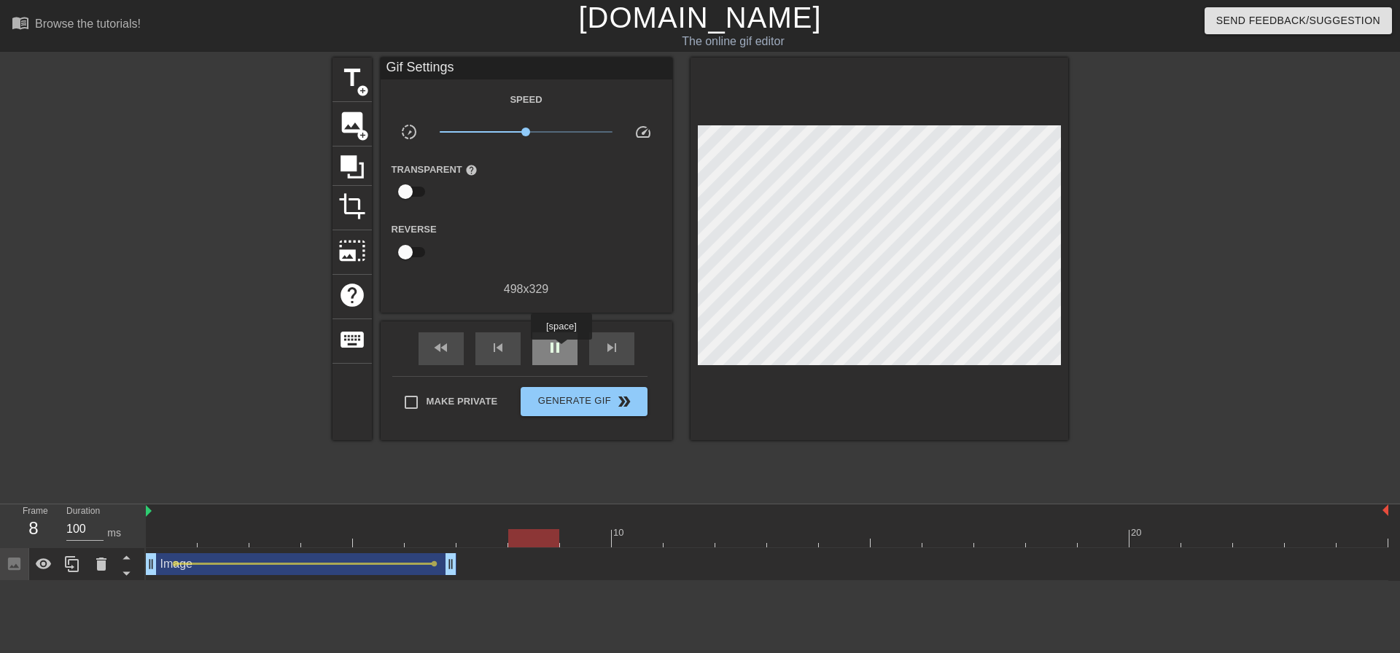
click at [561, 350] on span "pause" at bounding box center [554, 347] width 17 height 17
click at [180, 561] on div "Image drag_handle drag_handle" at bounding box center [301, 564] width 311 height 22
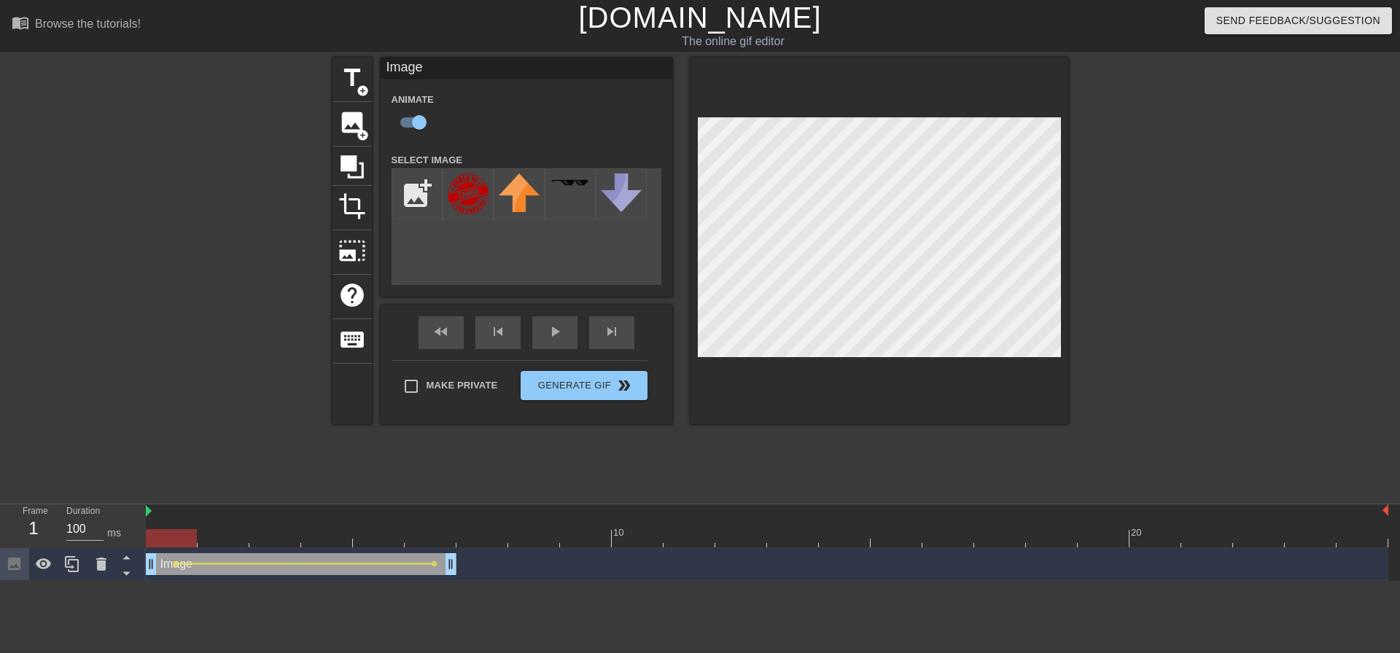
click at [184, 569] on div "Image drag_handle drag_handle" at bounding box center [301, 564] width 311 height 22
click at [168, 531] on div at bounding box center [171, 538] width 51 height 18
click at [159, 569] on div "Image drag_handle drag_handle" at bounding box center [301, 564] width 311 height 22
click at [127, 556] on icon at bounding box center [126, 557] width 18 height 18
click at [127, 571] on icon at bounding box center [126, 573] width 18 height 18
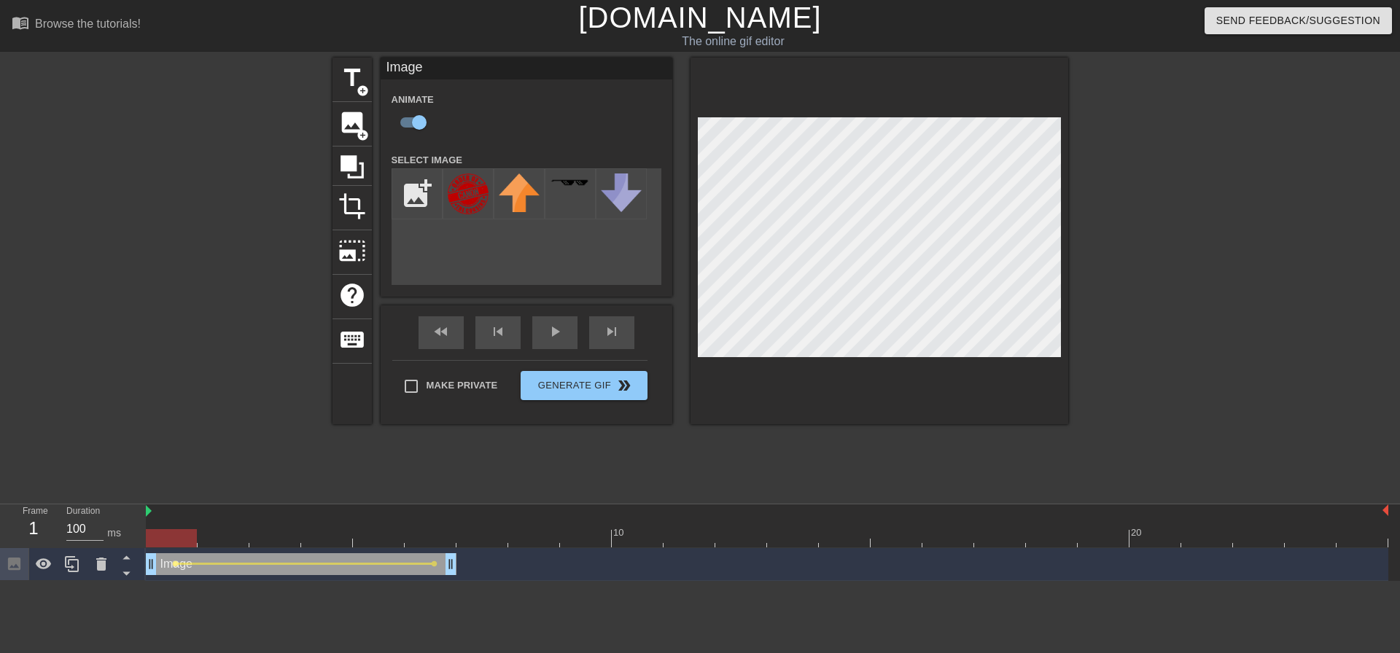
click at [174, 563] on span "lens" at bounding box center [175, 564] width 7 height 7
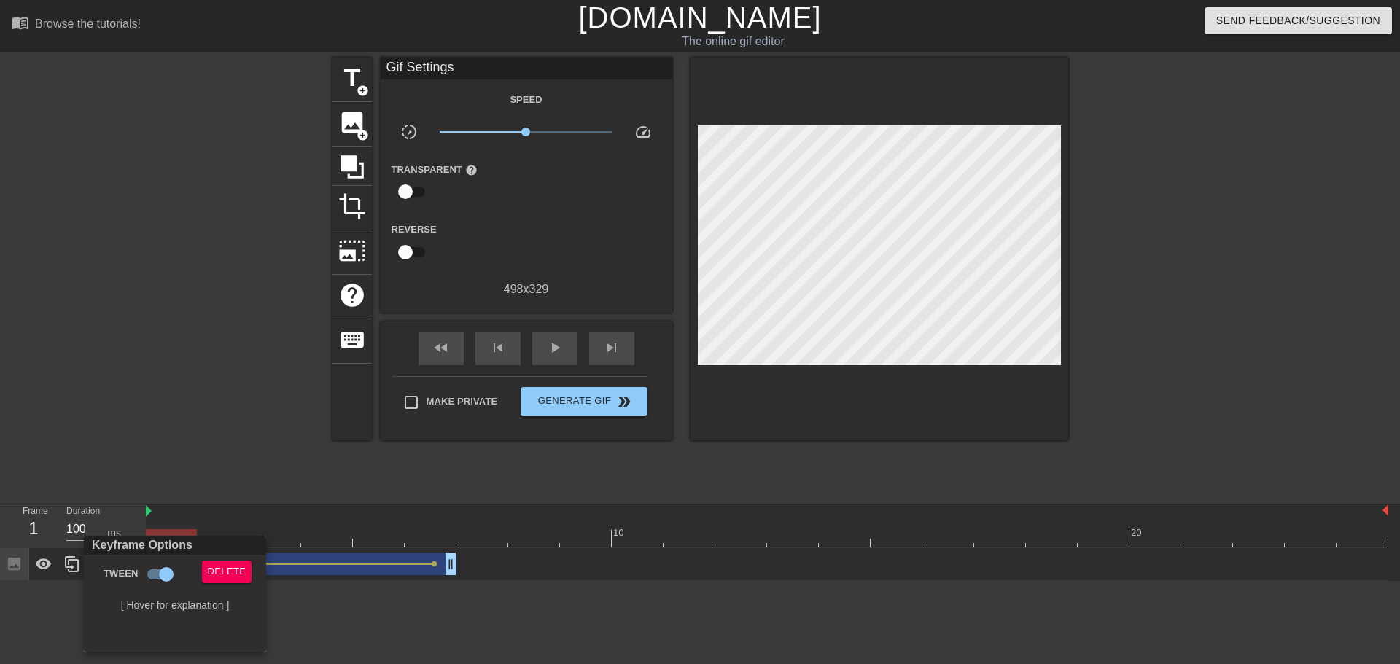
click at [324, 618] on div at bounding box center [700, 332] width 1400 height 664
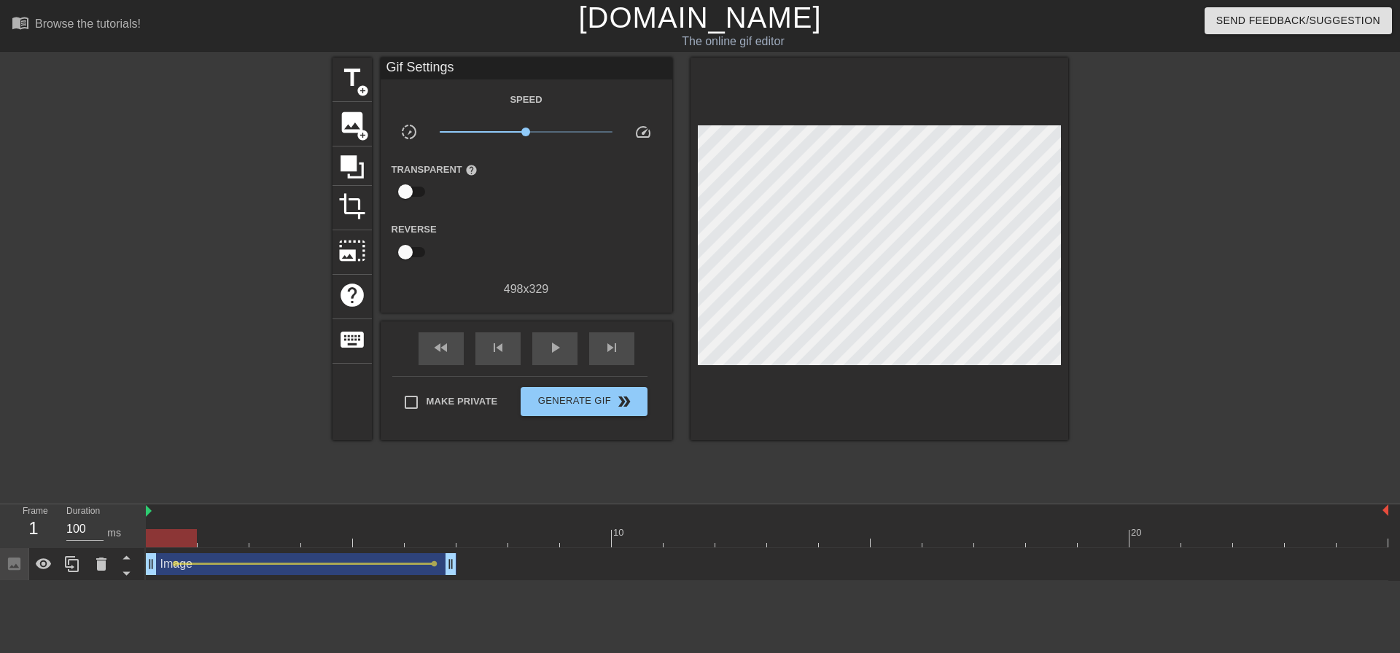
click at [303, 569] on div "Image drag_handle drag_handle" at bounding box center [301, 564] width 311 height 22
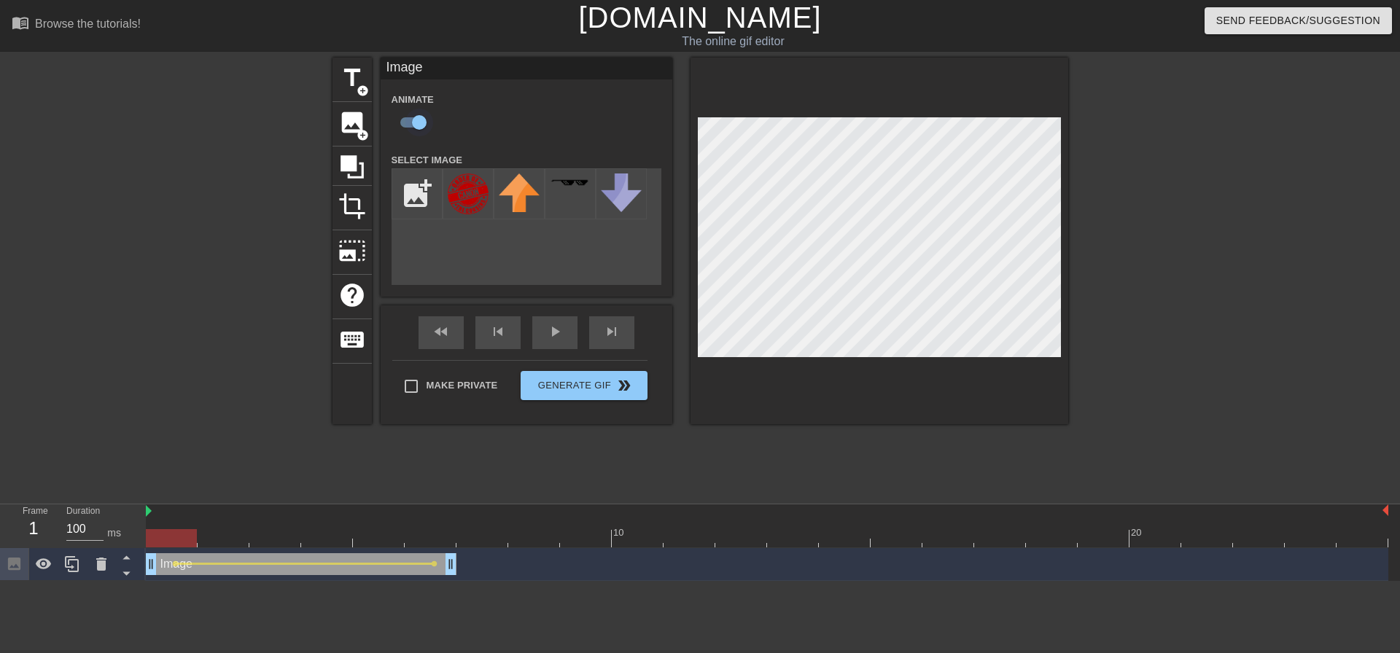
click at [412, 119] on input "checkbox" at bounding box center [419, 123] width 83 height 28
click at [412, 119] on input "checkbox" at bounding box center [405, 123] width 83 height 28
checkbox input "true"
click at [433, 564] on span "lens" at bounding box center [434, 564] width 7 height 7
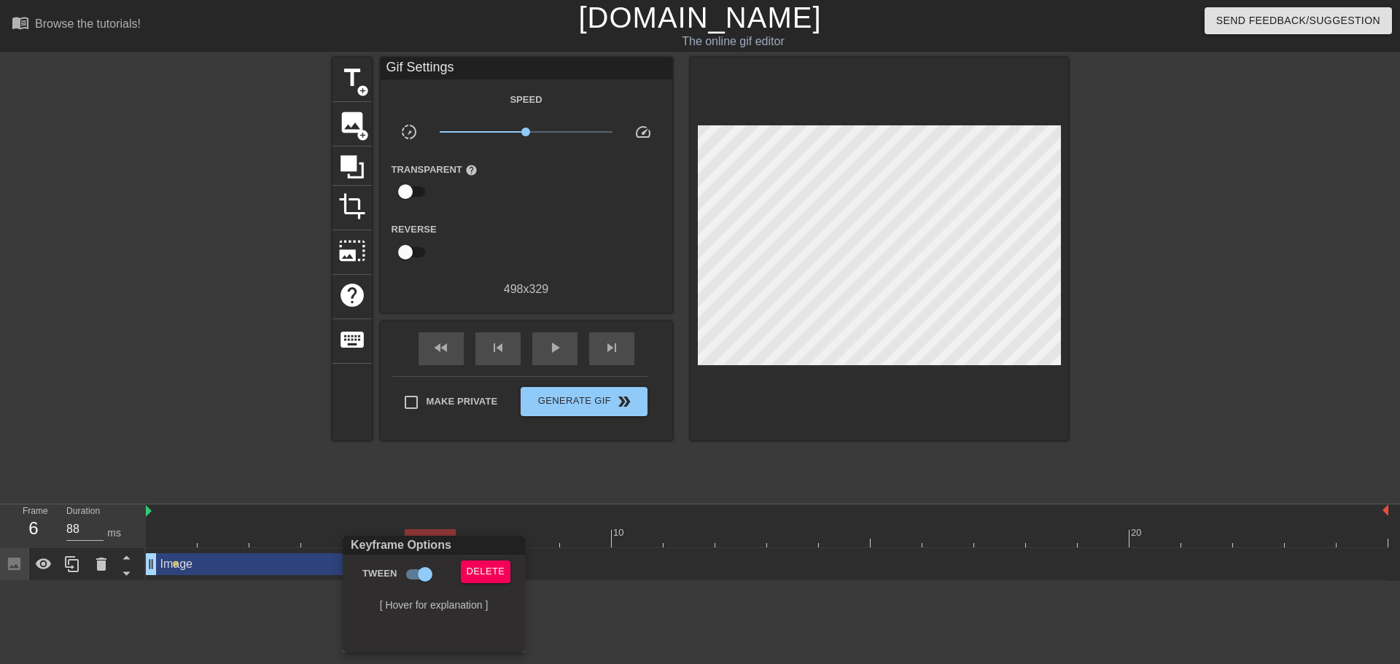
click at [553, 618] on div at bounding box center [700, 332] width 1400 height 664
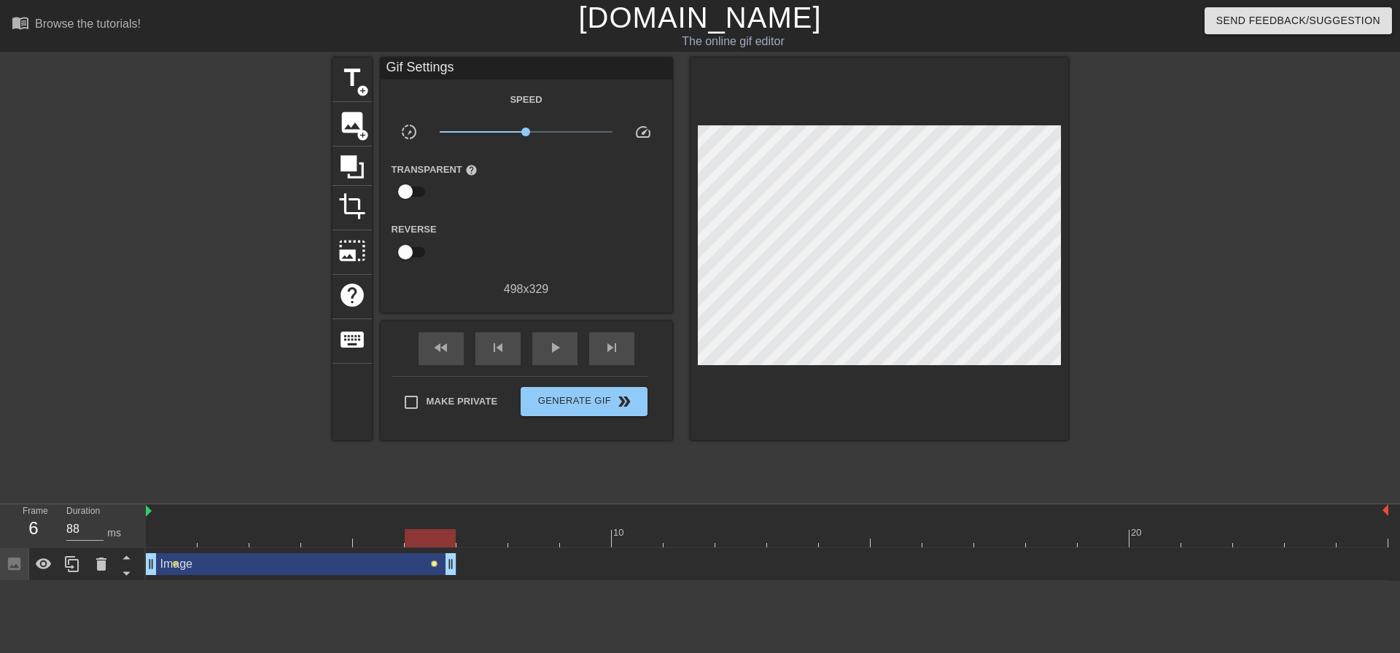
click at [434, 568] on div "Image drag_handle drag_handle lens lens" at bounding box center [767, 564] width 1242 height 22
click at [441, 562] on div "Image drag_handle drag_handle lens lens" at bounding box center [767, 564] width 1242 height 22
drag, startPoint x: 434, startPoint y: 564, endPoint x: 443, endPoint y: 564, distance: 8.7
click at [443, 564] on div "Image drag_handle drag_handle lens lens" at bounding box center [767, 564] width 1242 height 22
drag, startPoint x: 448, startPoint y: 564, endPoint x: 525, endPoint y: 568, distance: 76.7
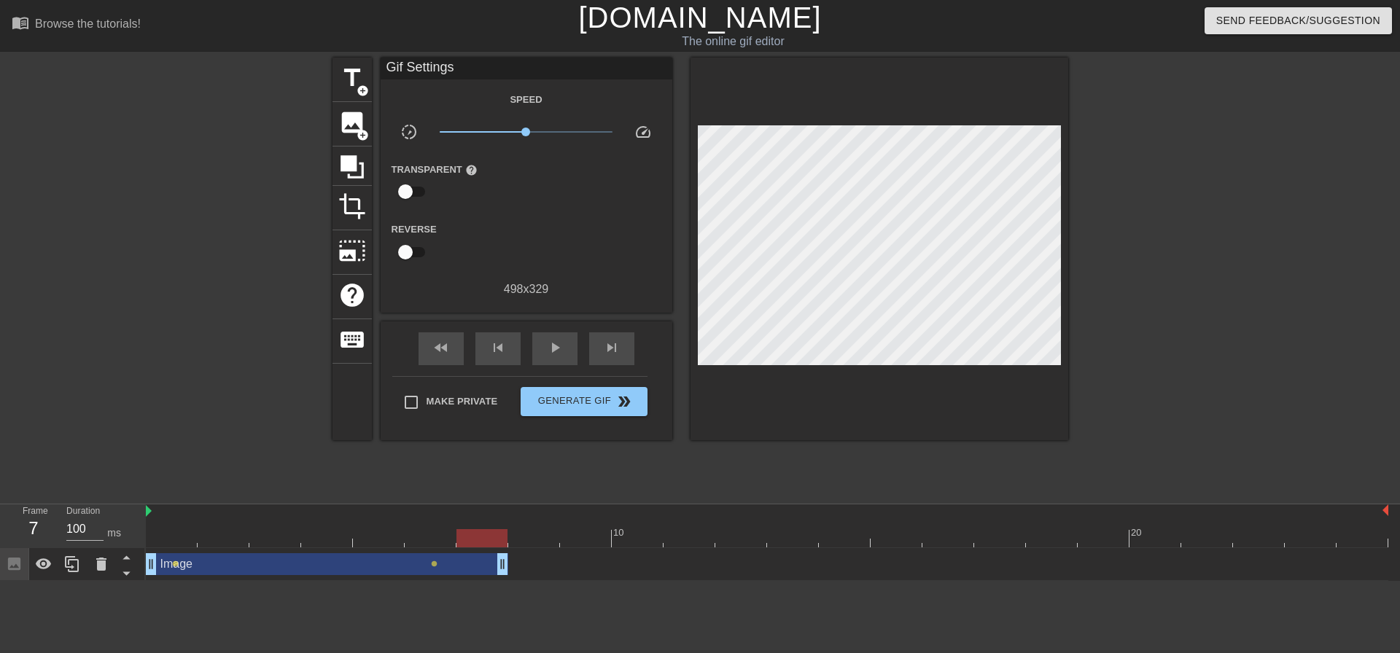
click at [525, 568] on div "Image drag_handle drag_handle lens lens" at bounding box center [767, 564] width 1242 height 22
drag, startPoint x: 437, startPoint y: 565, endPoint x: 482, endPoint y: 566, distance: 45.2
click at [482, 566] on div "Image drag_handle drag_handle lens lens" at bounding box center [767, 564] width 1242 height 22
click at [432, 564] on span "lens" at bounding box center [434, 564] width 7 height 7
type input "88"
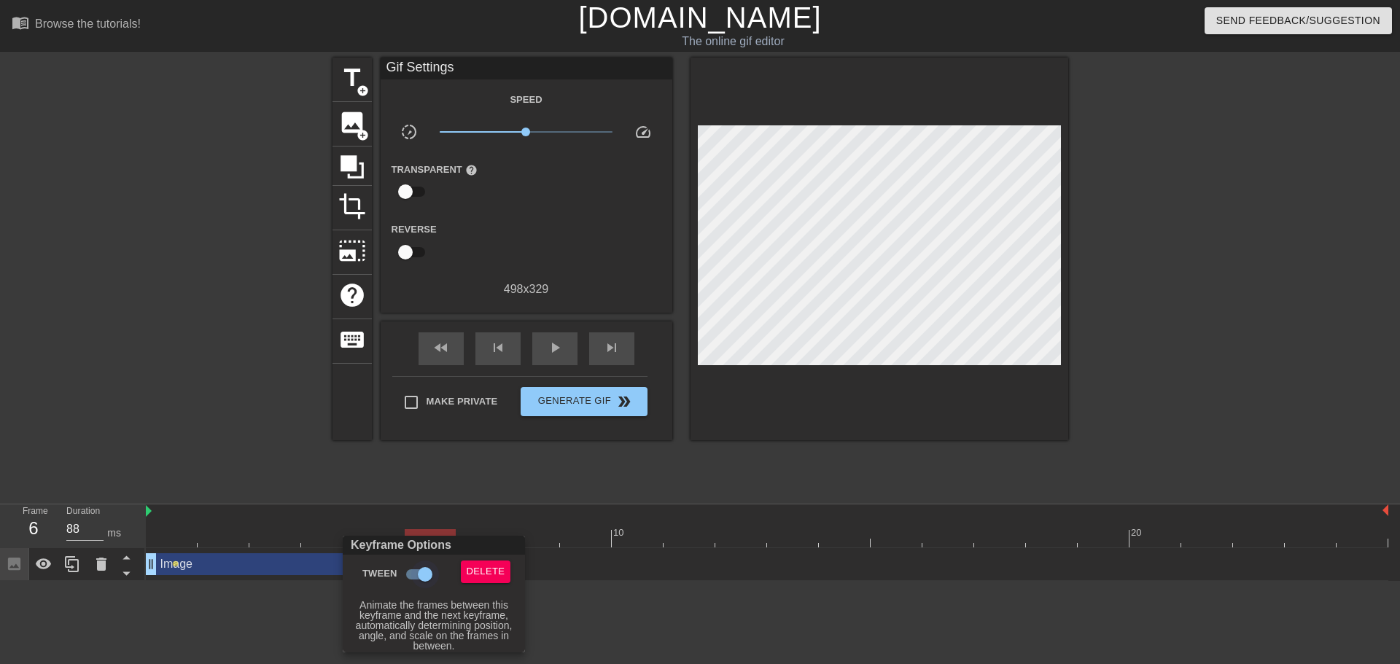
click at [432, 566] on input "Tween" at bounding box center [424, 575] width 83 height 28
click at [419, 577] on input "Tween" at bounding box center [411, 575] width 83 height 28
checkbox input "true"
click at [620, 630] on div at bounding box center [700, 332] width 1400 height 664
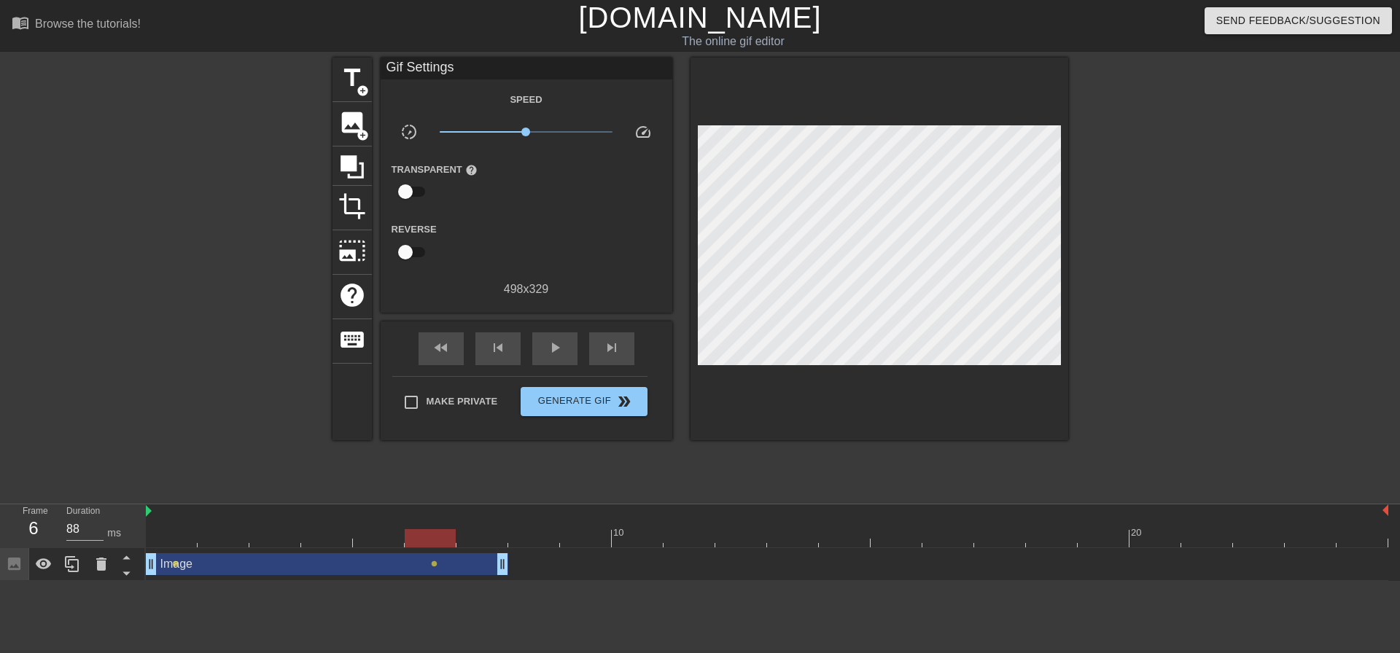
click at [472, 570] on div "Image drag_handle drag_handle" at bounding box center [327, 564] width 362 height 22
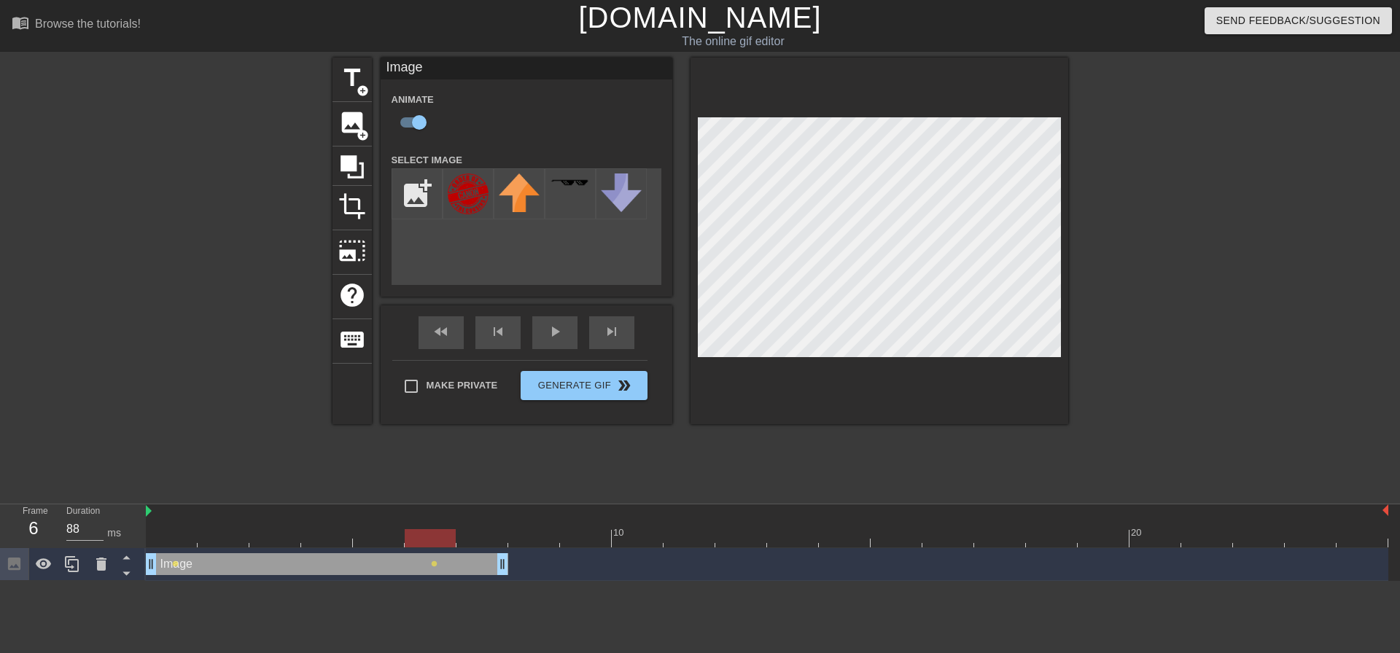
click at [479, 565] on div "Image drag_handle drag_handle" at bounding box center [327, 564] width 362 height 22
drag, startPoint x: 354, startPoint y: 537, endPoint x: 178, endPoint y: 531, distance: 176.5
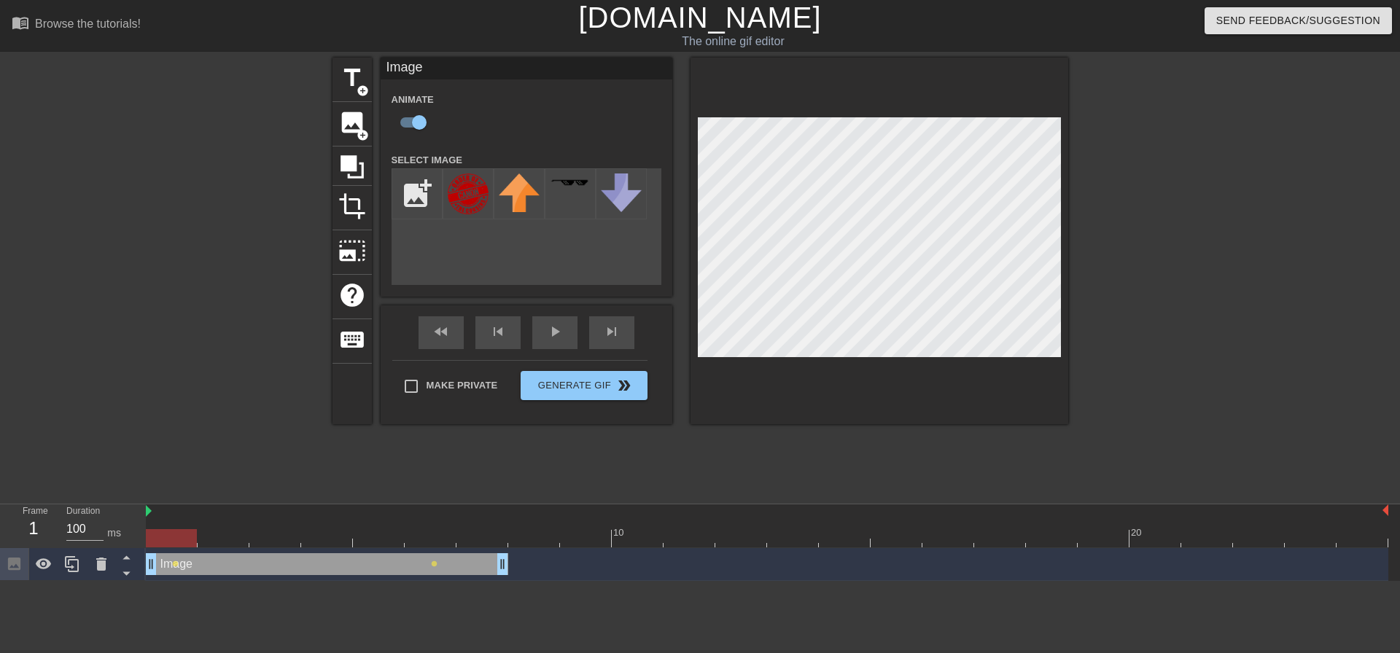
click at [178, 531] on div at bounding box center [171, 538] width 51 height 18
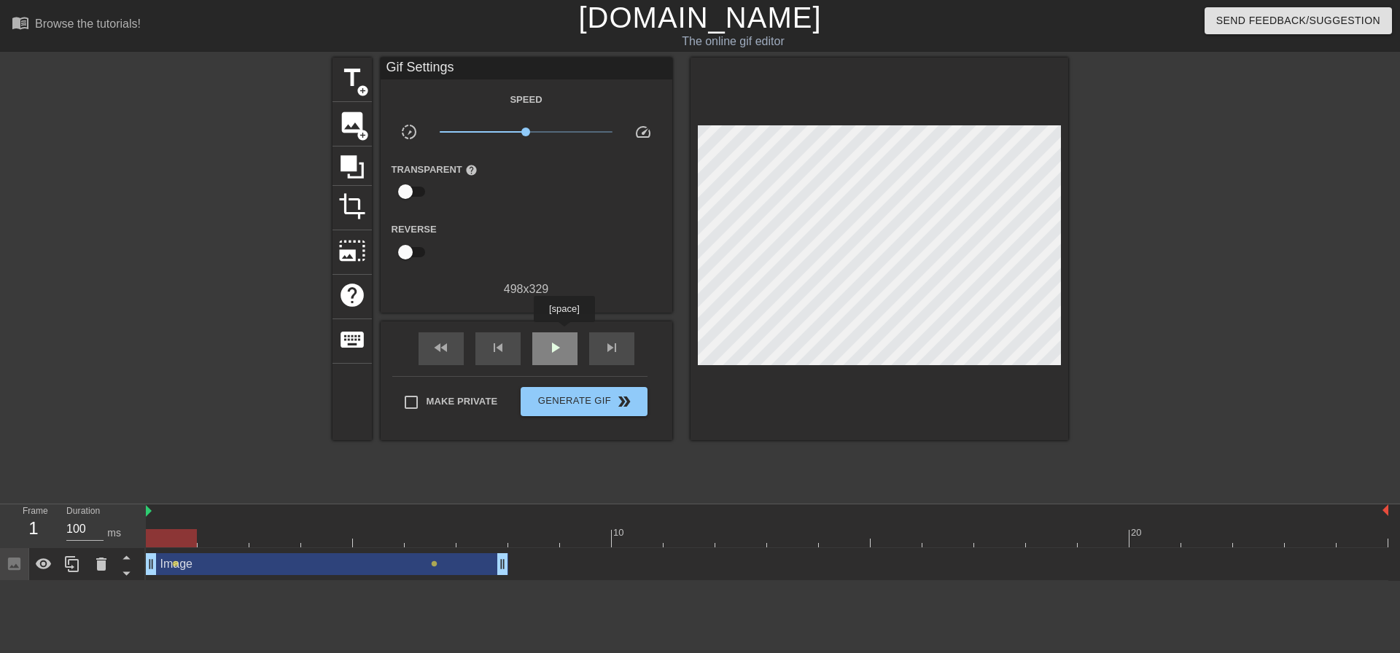
click at [564, 332] on div "play_arrow" at bounding box center [554, 348] width 45 height 33
click at [564, 332] on div "pause" at bounding box center [554, 348] width 45 height 33
drag, startPoint x: 501, startPoint y: 564, endPoint x: 436, endPoint y: 566, distance: 65.0
click at [436, 566] on div "Image drag_handle drag_handle lens lens" at bounding box center [767, 564] width 1242 height 22
click at [431, 561] on span "lens" at bounding box center [434, 564] width 7 height 7
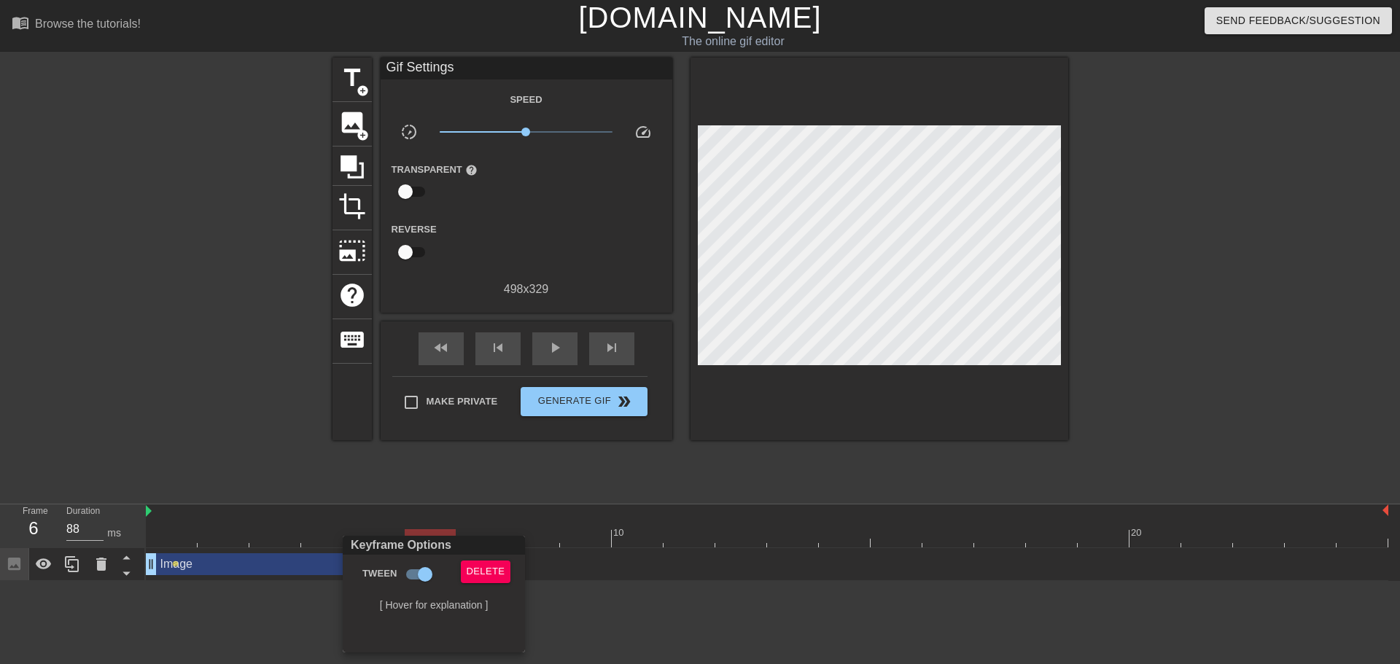
click at [176, 562] on div at bounding box center [700, 332] width 1400 height 664
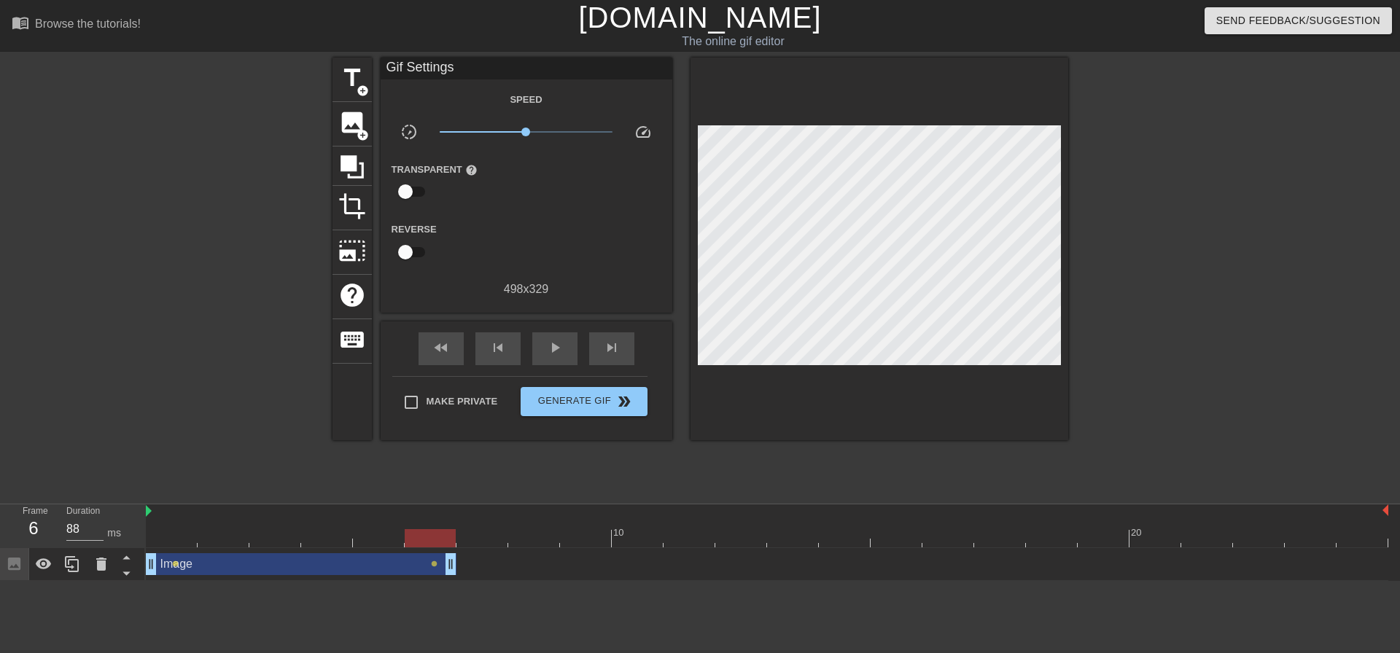
click at [172, 568] on div "Image drag_handle drag_handle" at bounding box center [301, 564] width 311 height 22
click at [175, 563] on span "lens" at bounding box center [175, 564] width 7 height 7
type input "100"
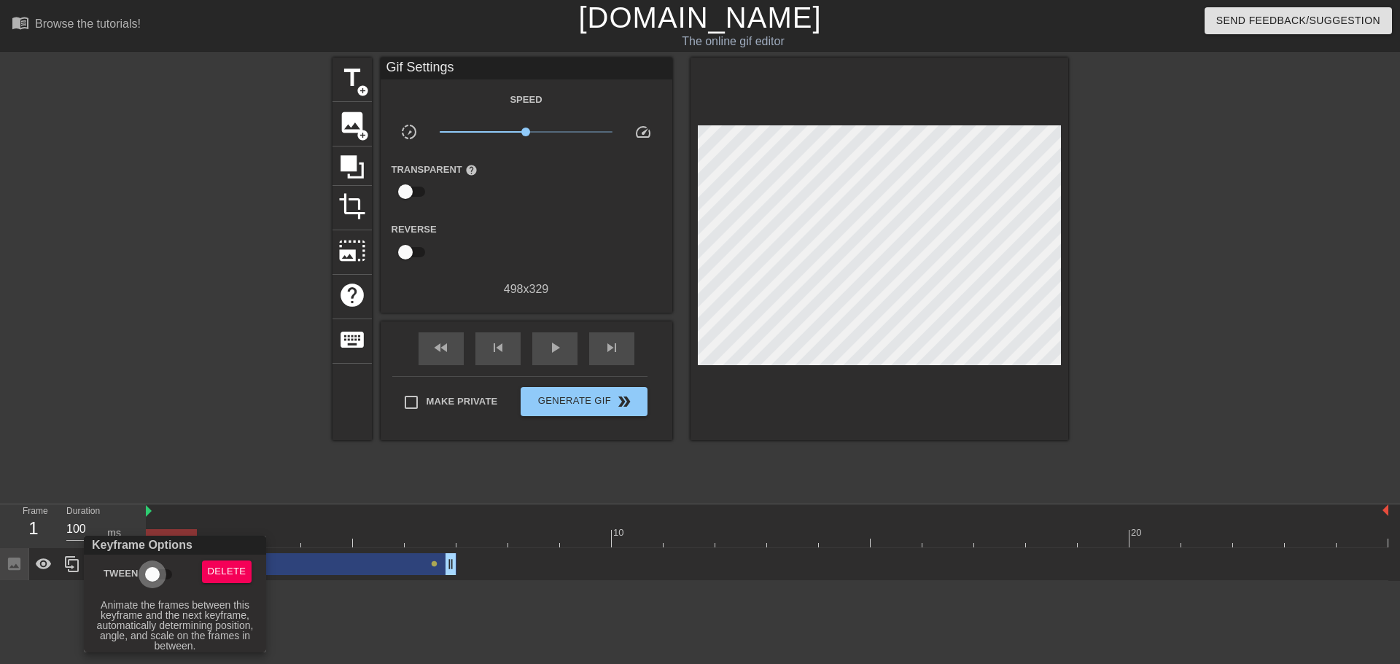
click at [160, 566] on input "Tween" at bounding box center [152, 575] width 83 height 28
checkbox input "true"
click at [340, 597] on div at bounding box center [700, 332] width 1400 height 664
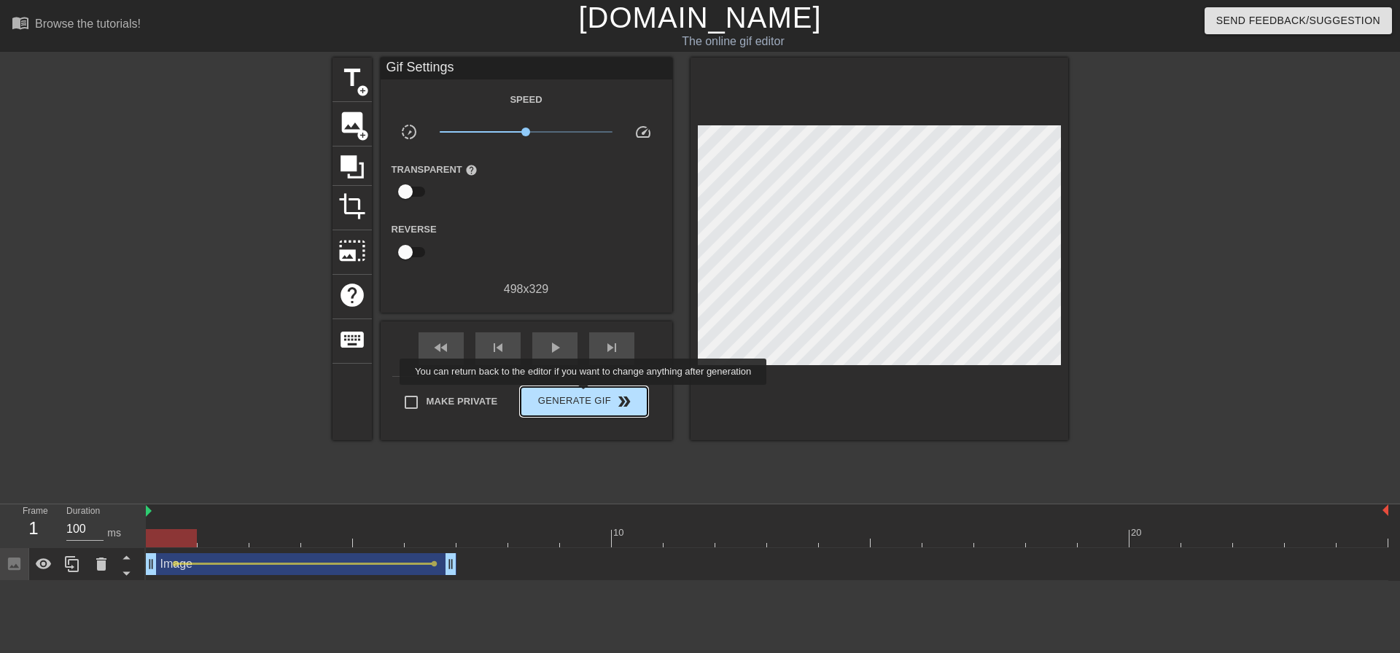
click at [588, 395] on span "Generate Gif double_arrow" at bounding box center [583, 401] width 114 height 17
